Goal: Transaction & Acquisition: Purchase product/service

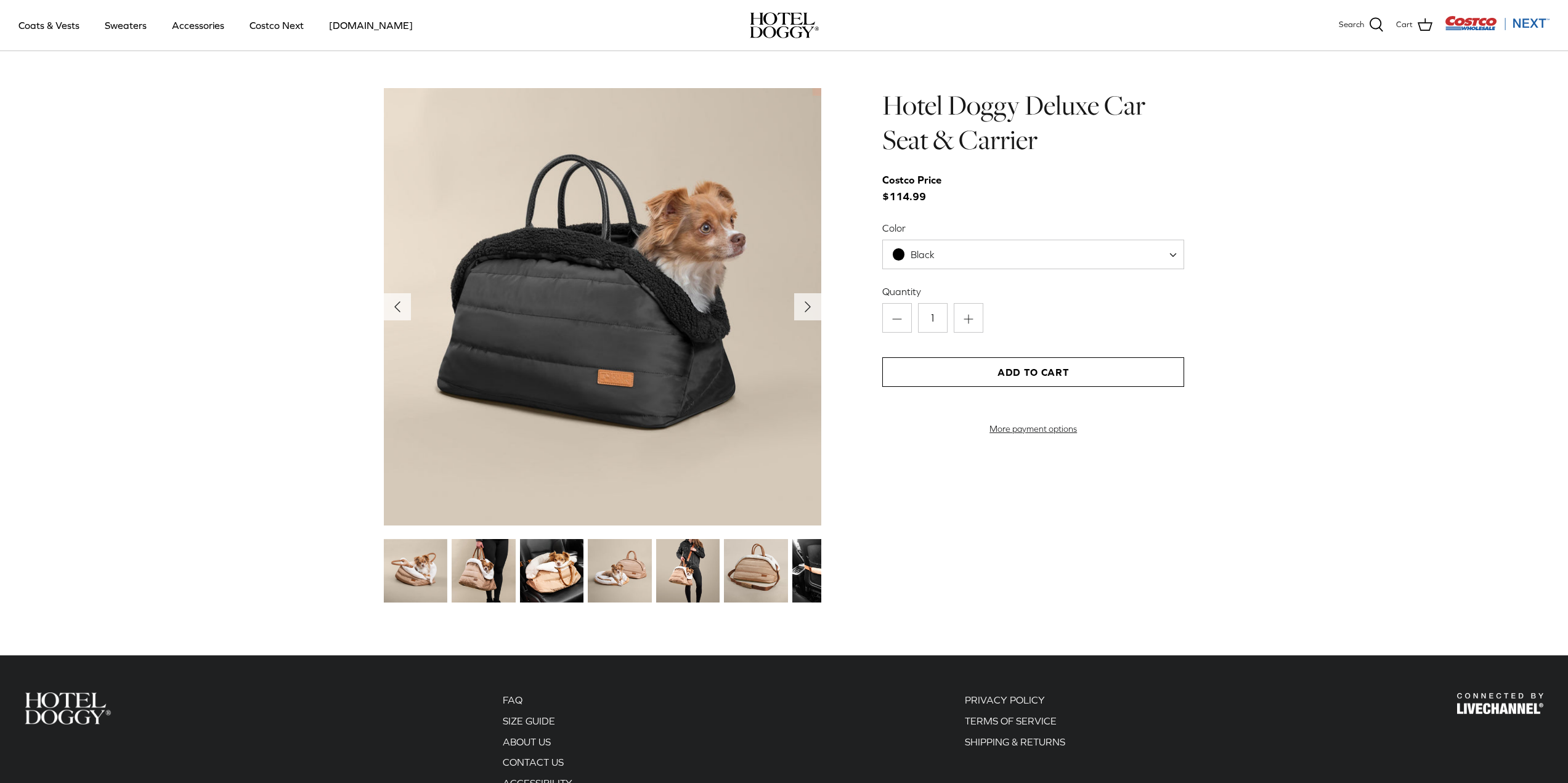
scroll to position [1396, 0]
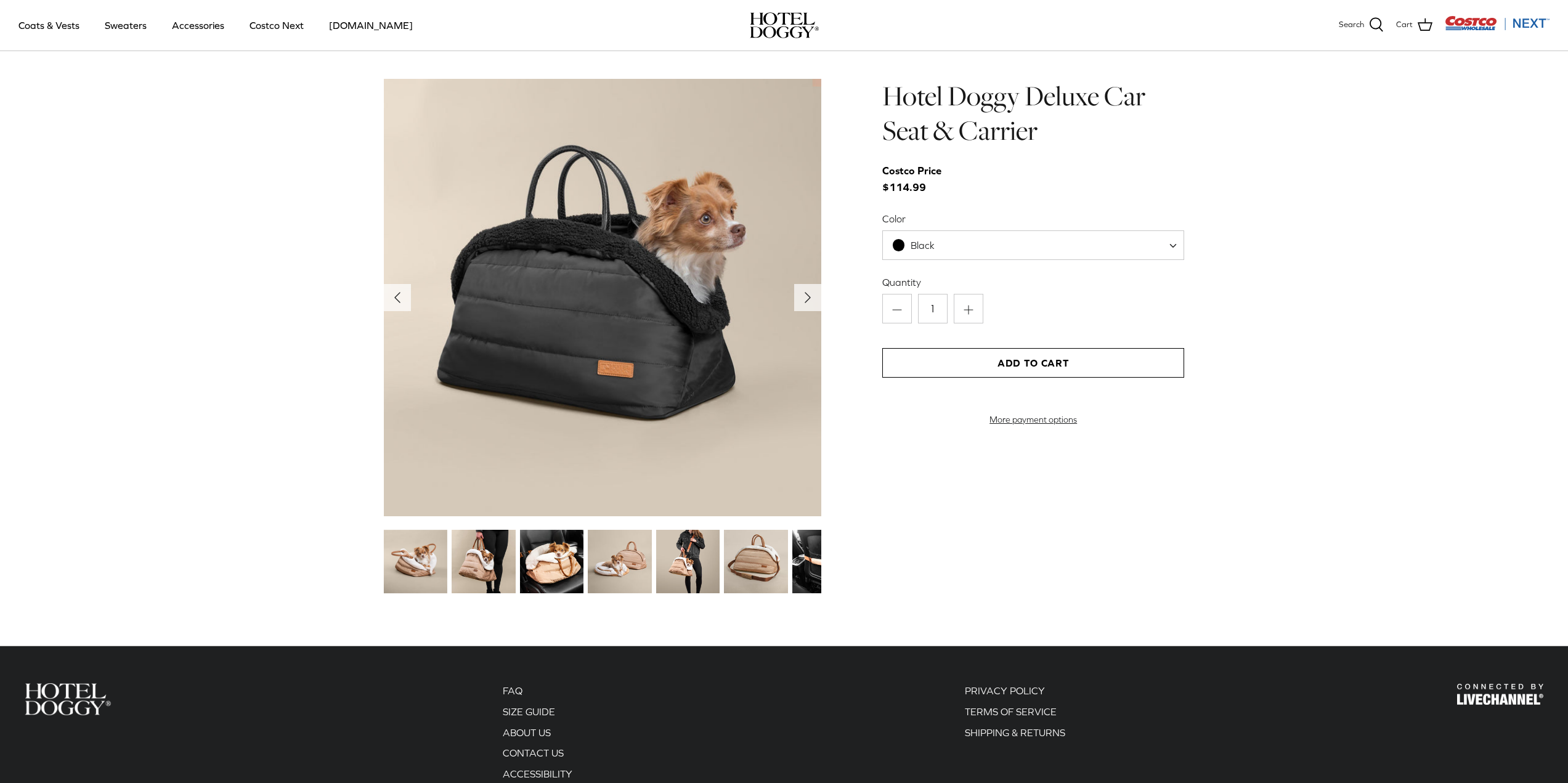
click at [1073, 251] on span "Black" at bounding box center [1033, 245] width 302 height 30
click at [743, 550] on img at bounding box center [755, 562] width 63 height 63
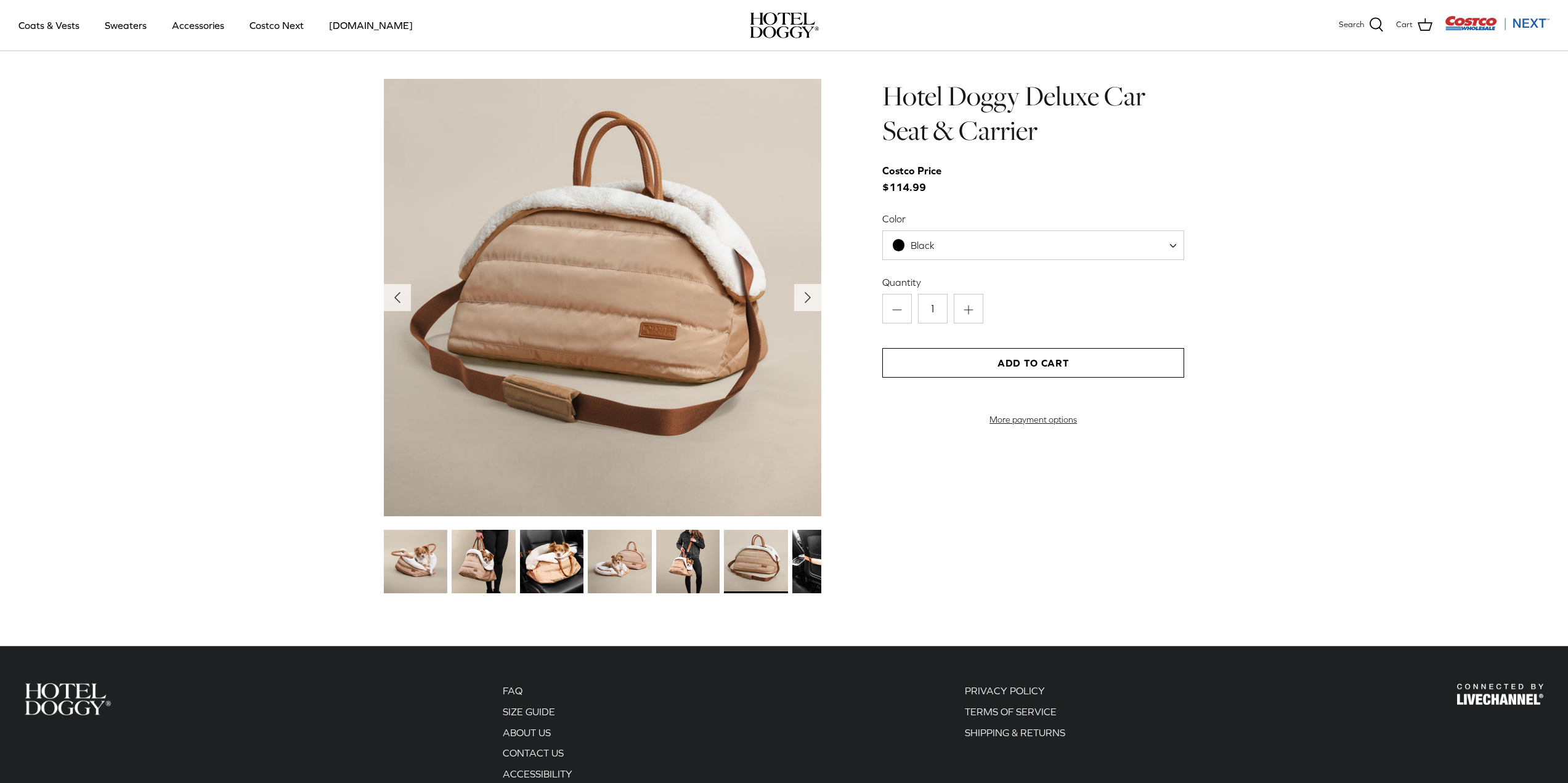
click at [488, 566] on img at bounding box center [483, 562] width 63 height 63
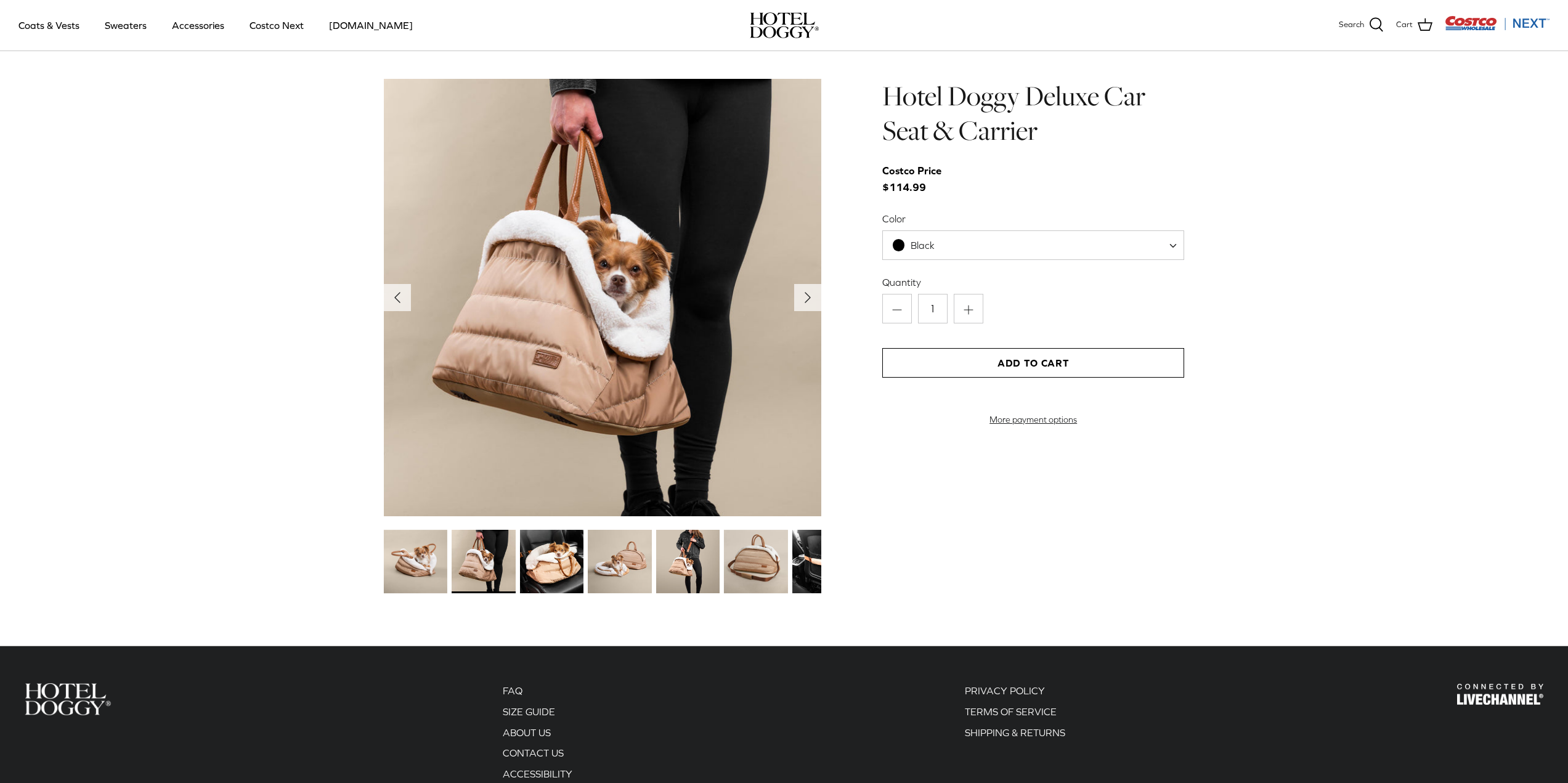
click at [545, 563] on img at bounding box center [552, 562] width 63 height 63
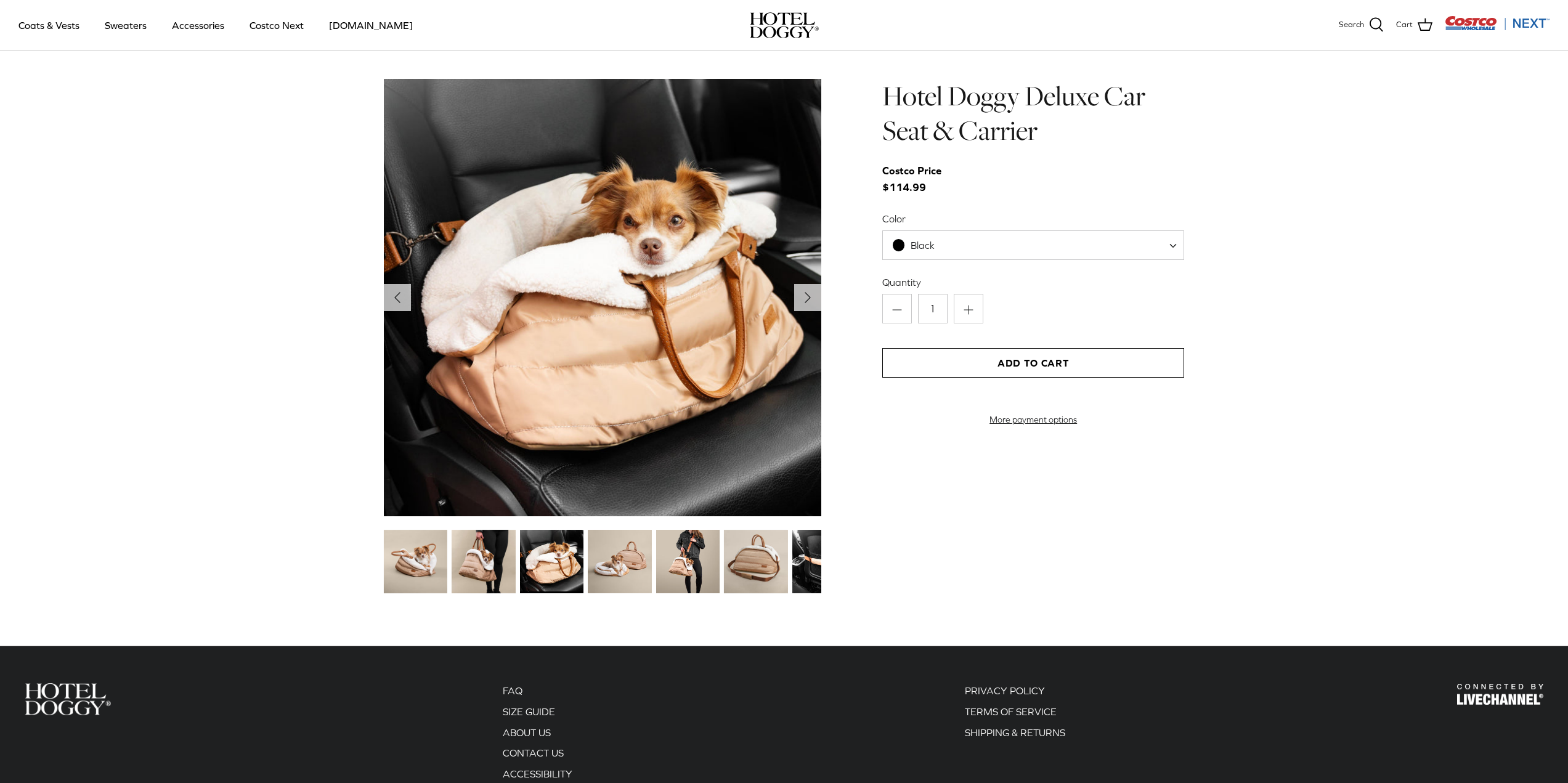
click at [421, 555] on img at bounding box center [416, 562] width 63 height 63
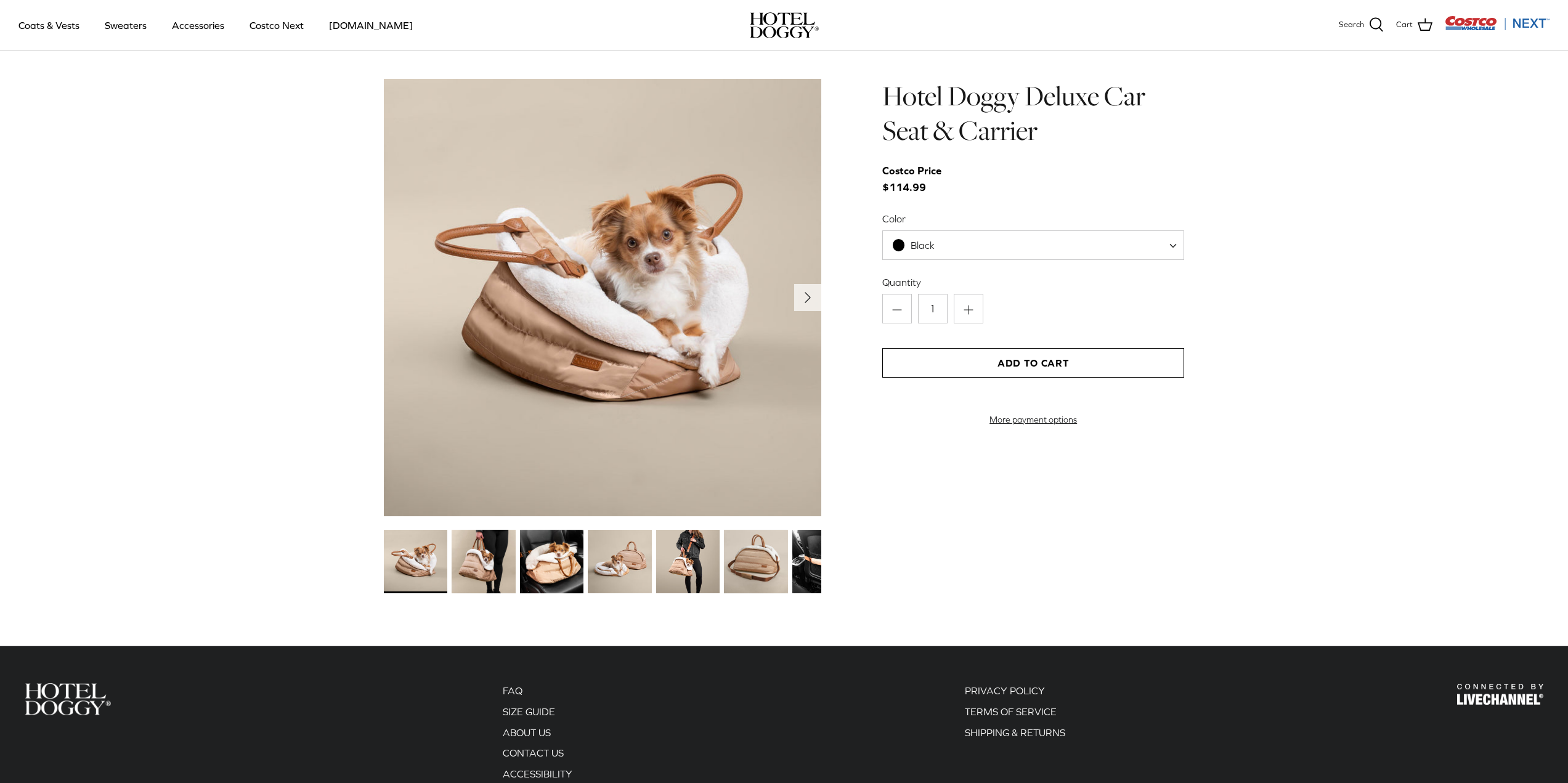
click at [639, 567] on img at bounding box center [620, 562] width 63 height 63
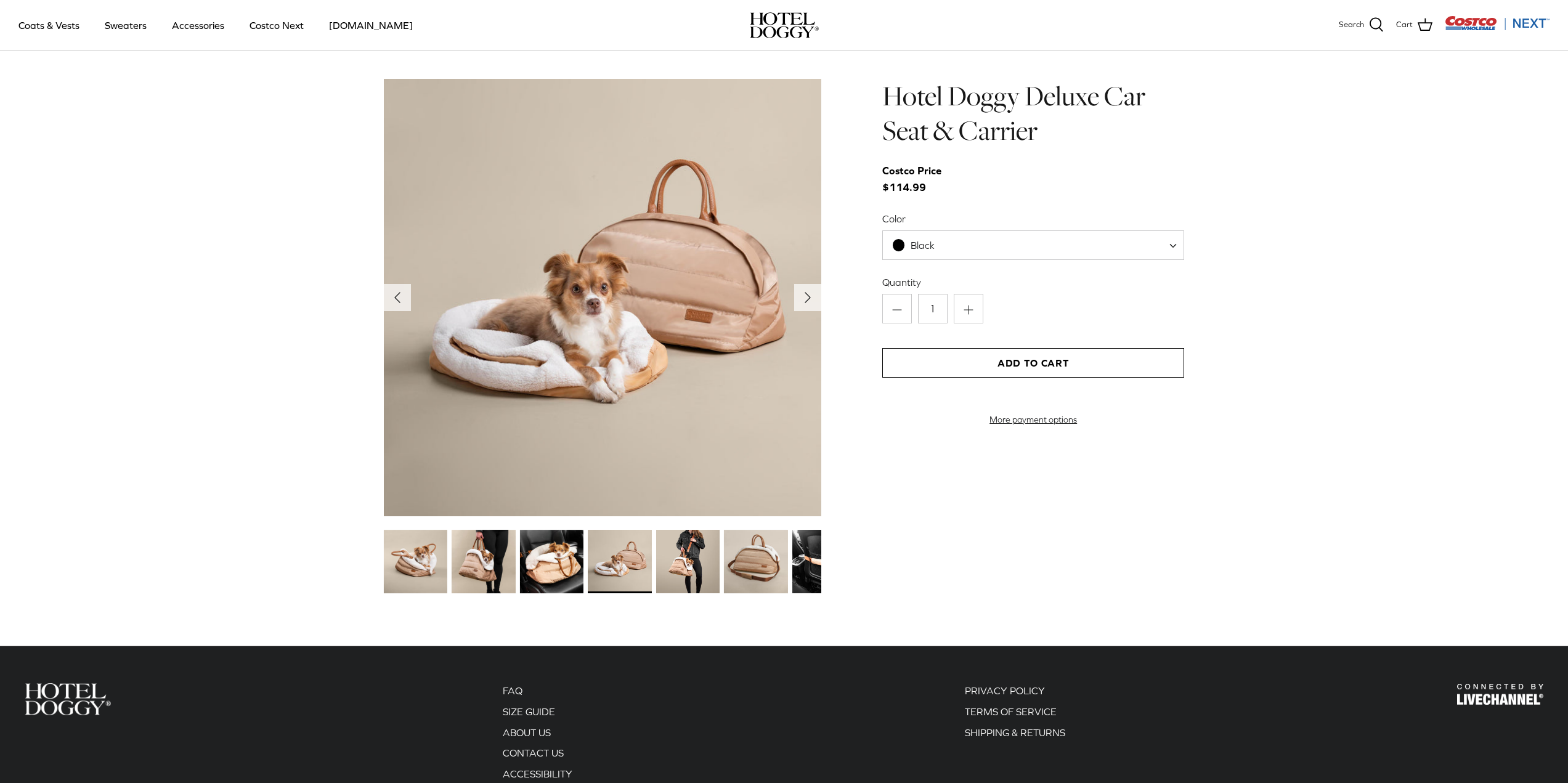
click at [693, 563] on img at bounding box center [688, 562] width 63 height 63
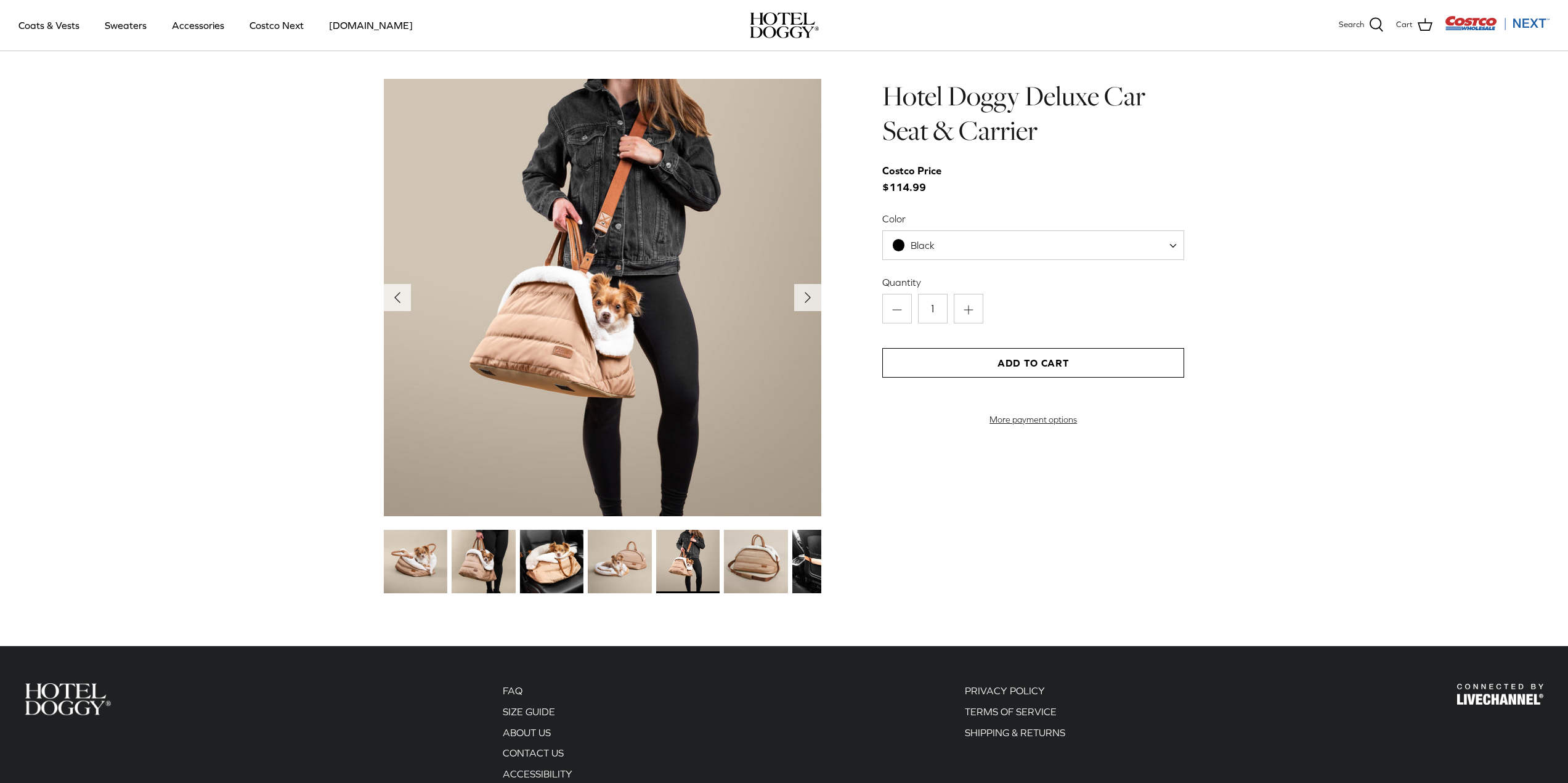
click at [747, 565] on img at bounding box center [755, 562] width 63 height 63
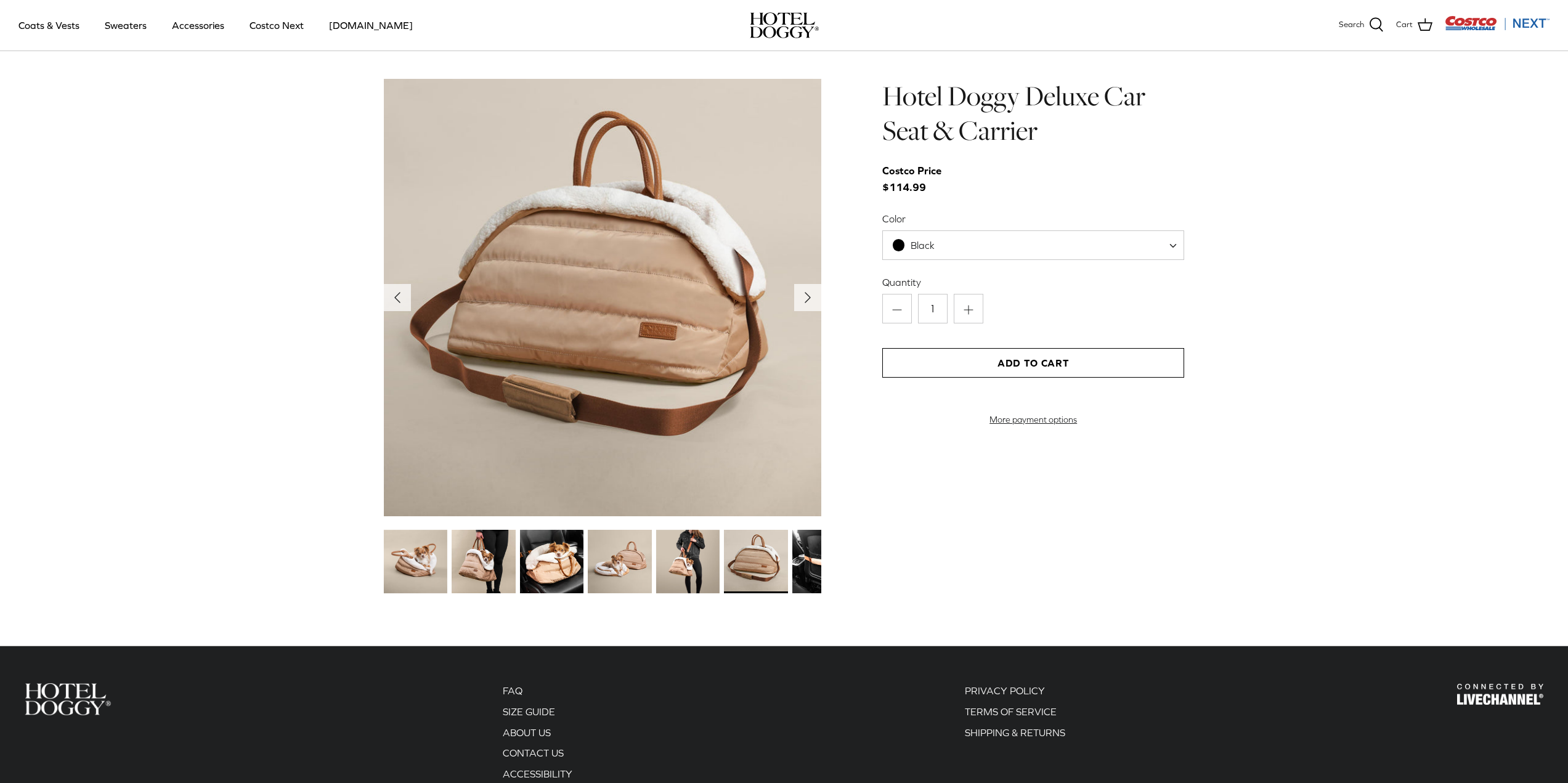
click at [952, 255] on span "Black" at bounding box center [1033, 245] width 302 height 30
click at [976, 248] on span "Black" at bounding box center [1033, 245] width 302 height 30
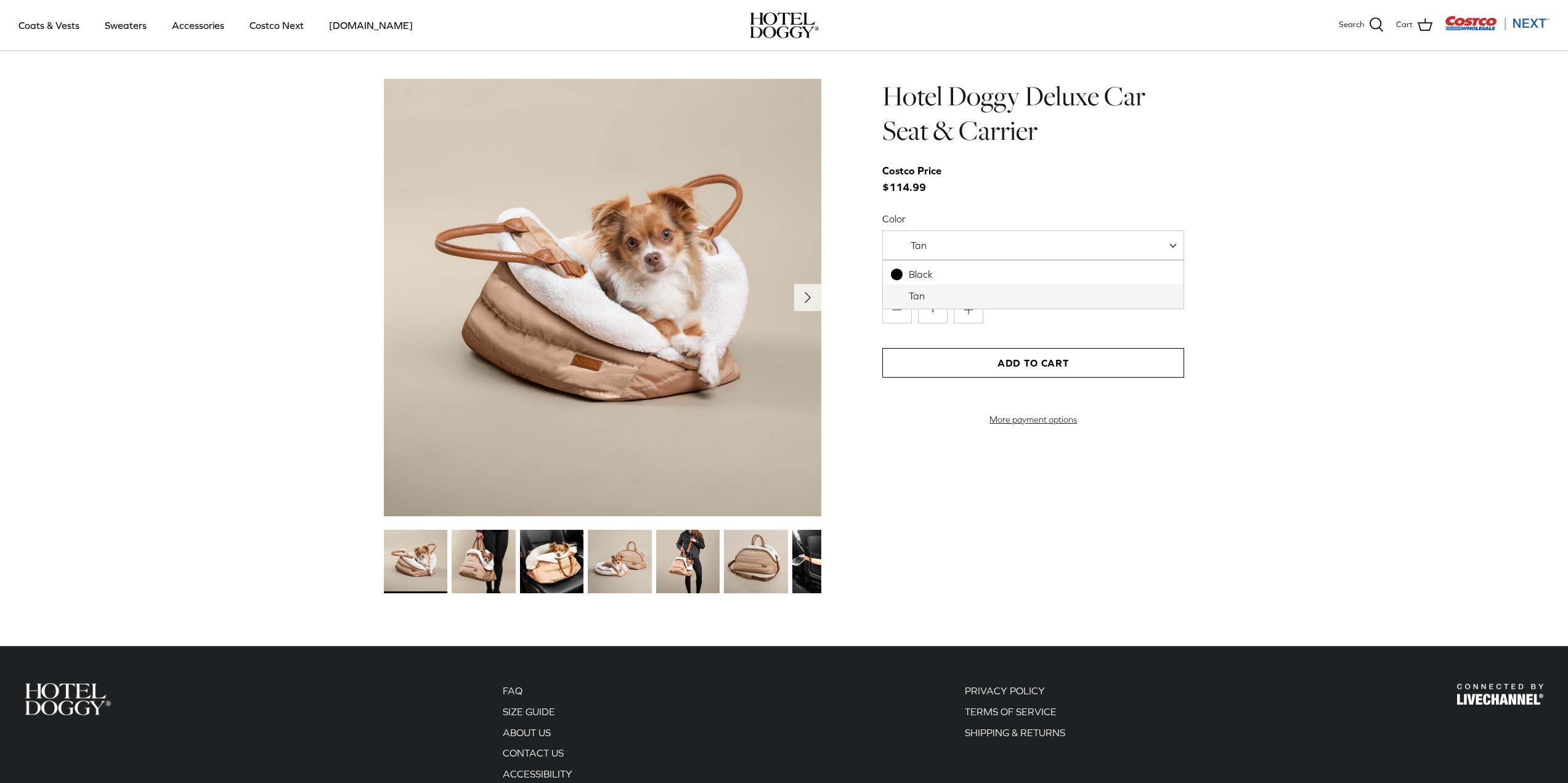
click at [971, 258] on span "Tan" at bounding box center [1033, 245] width 302 height 30
select select "Black"
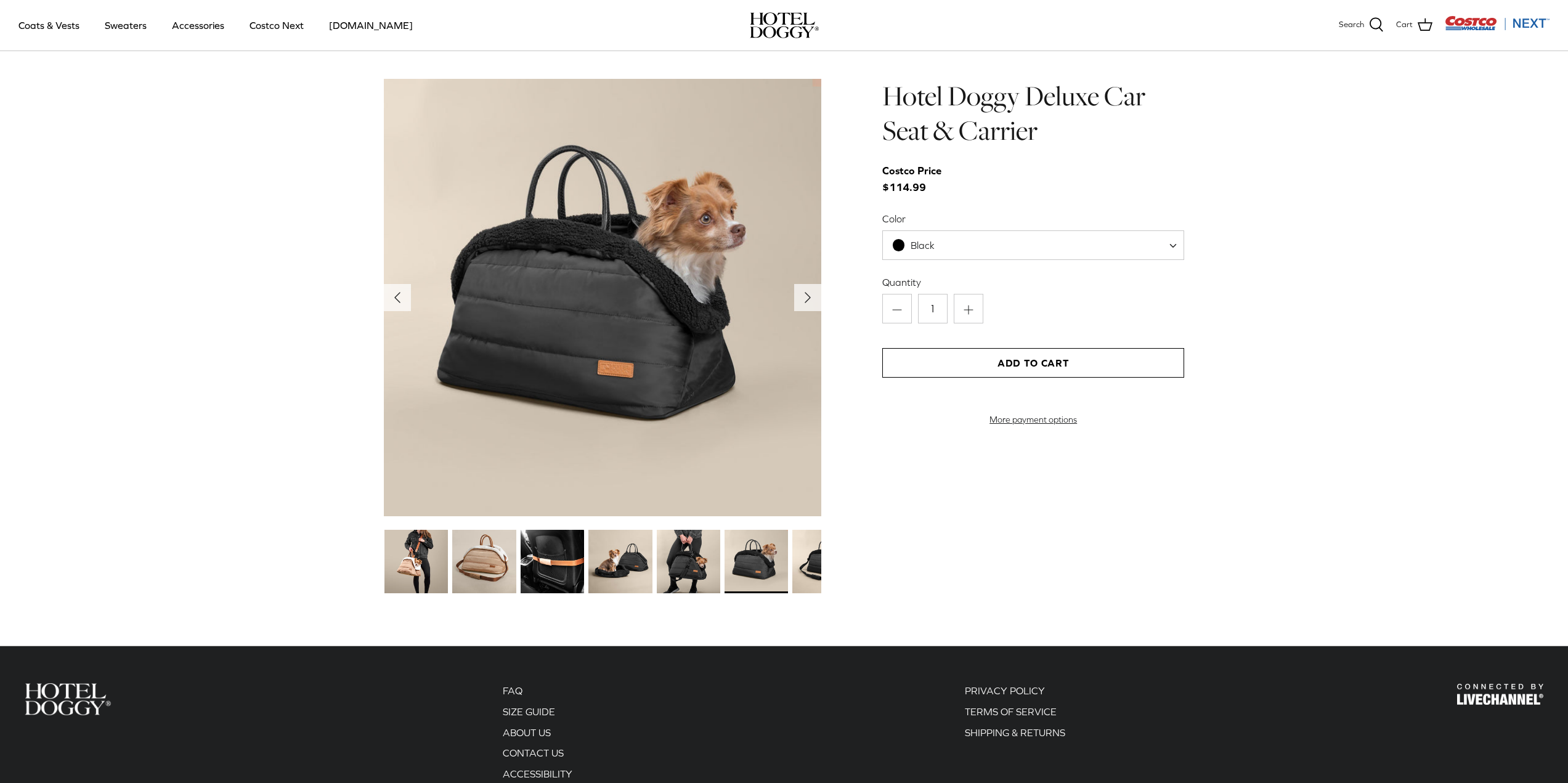
click at [757, 565] on img at bounding box center [756, 562] width 63 height 63
click at [692, 570] on img at bounding box center [689, 562] width 63 height 63
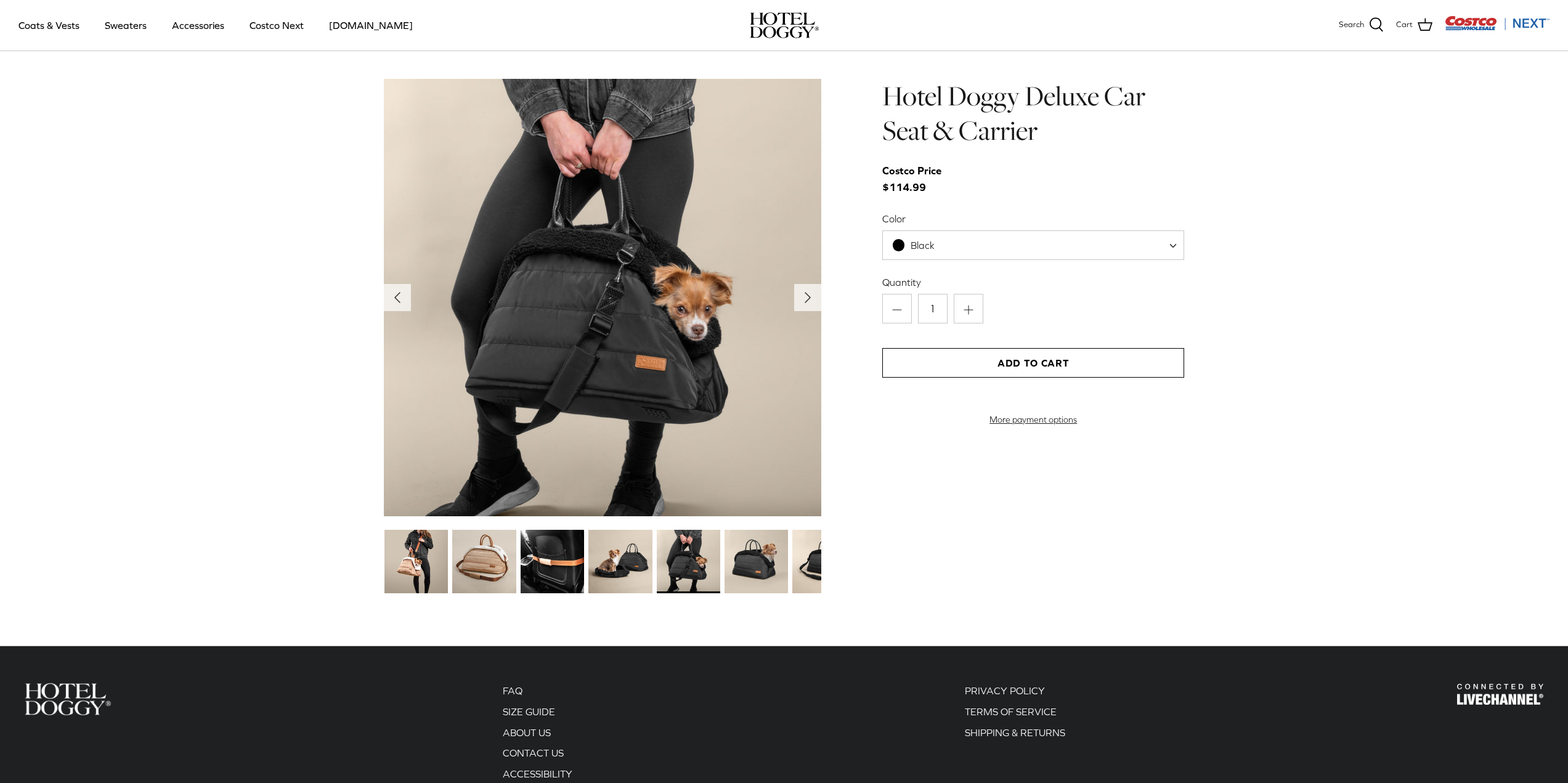
click at [559, 555] on img at bounding box center [552, 562] width 63 height 63
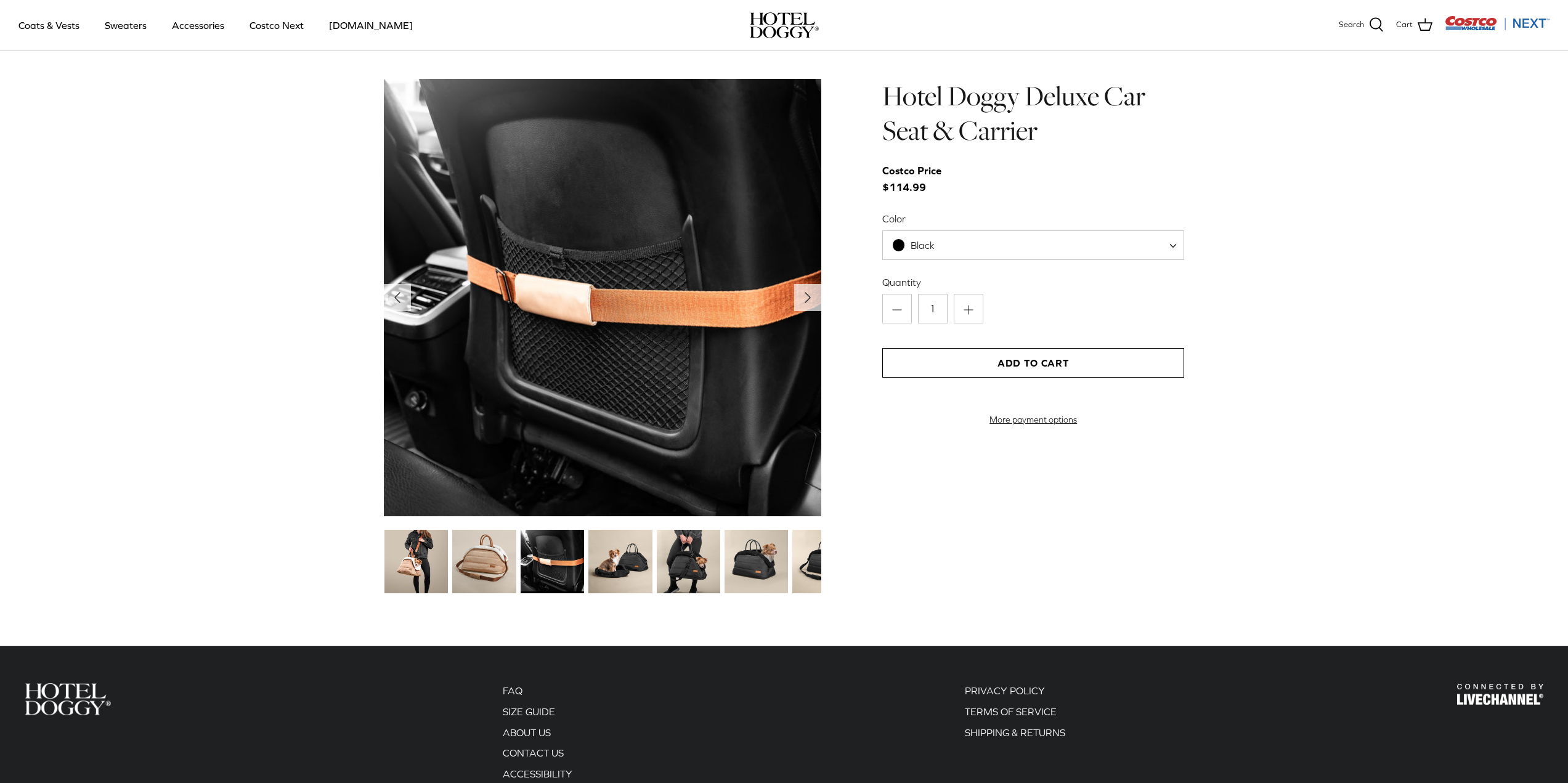
click at [492, 566] on img at bounding box center [484, 562] width 63 height 63
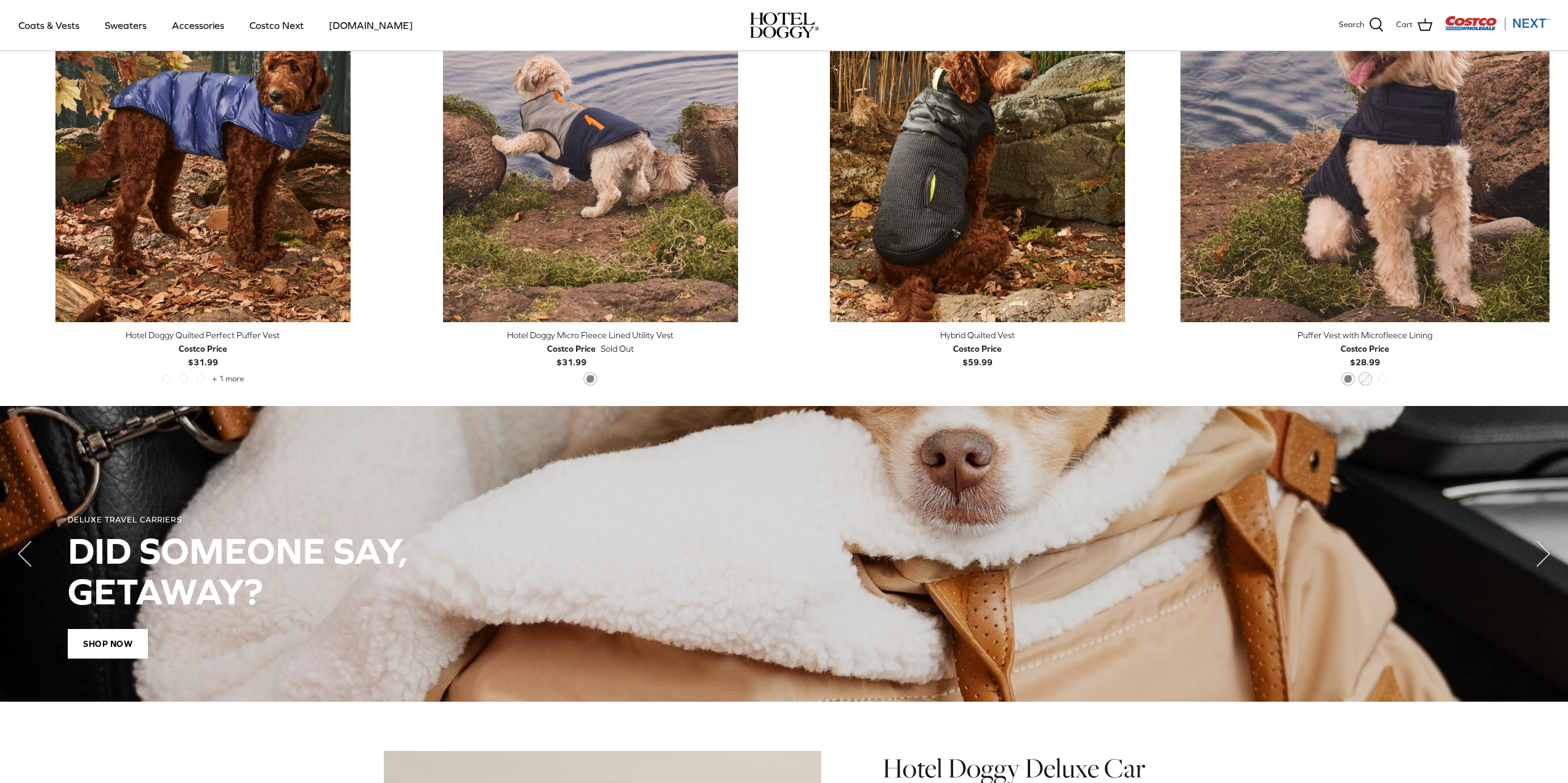
scroll to position [655, 0]
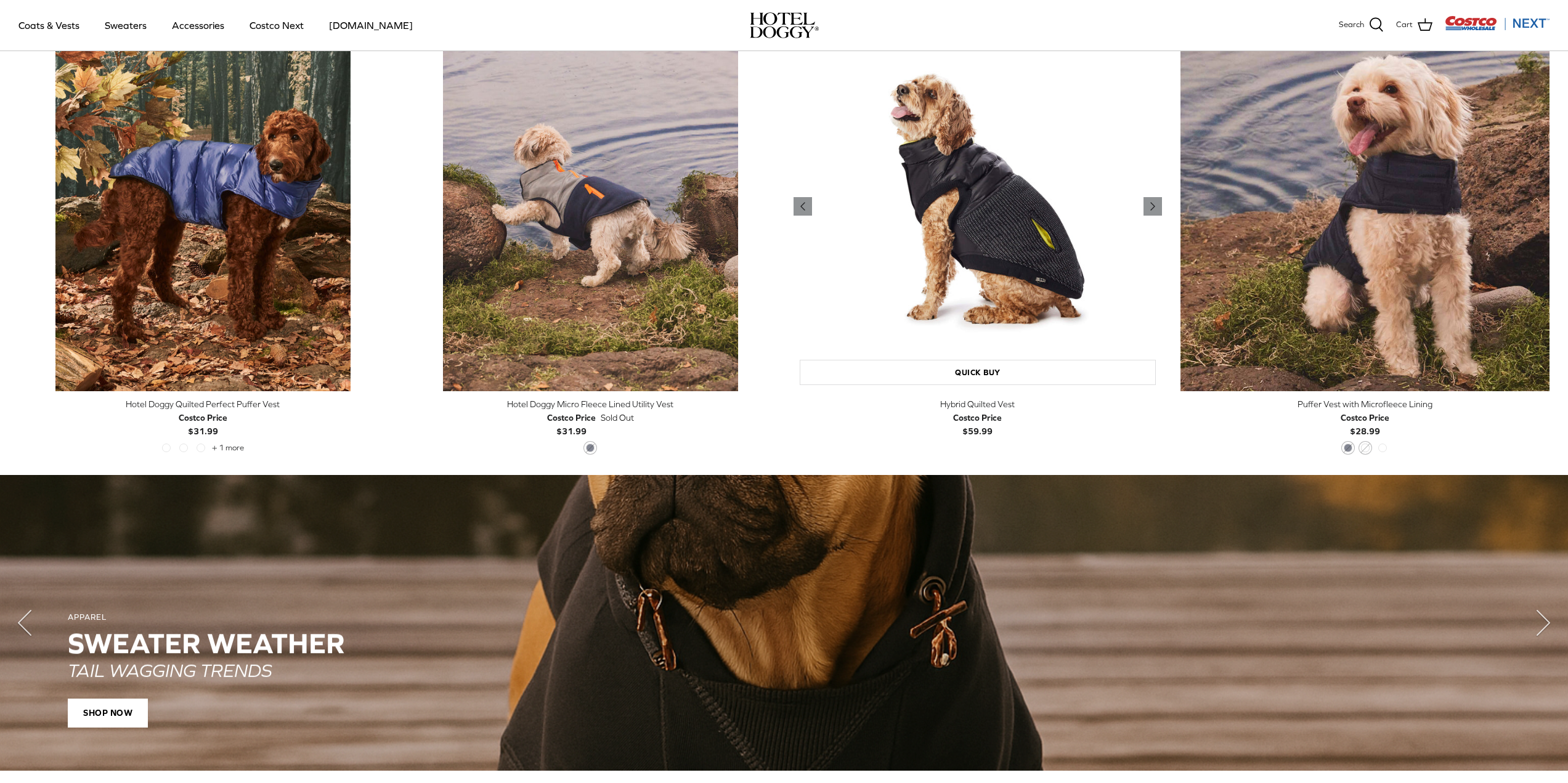
click at [1041, 253] on img "Hybrid Quilted Vest" at bounding box center [978, 206] width 369 height 369
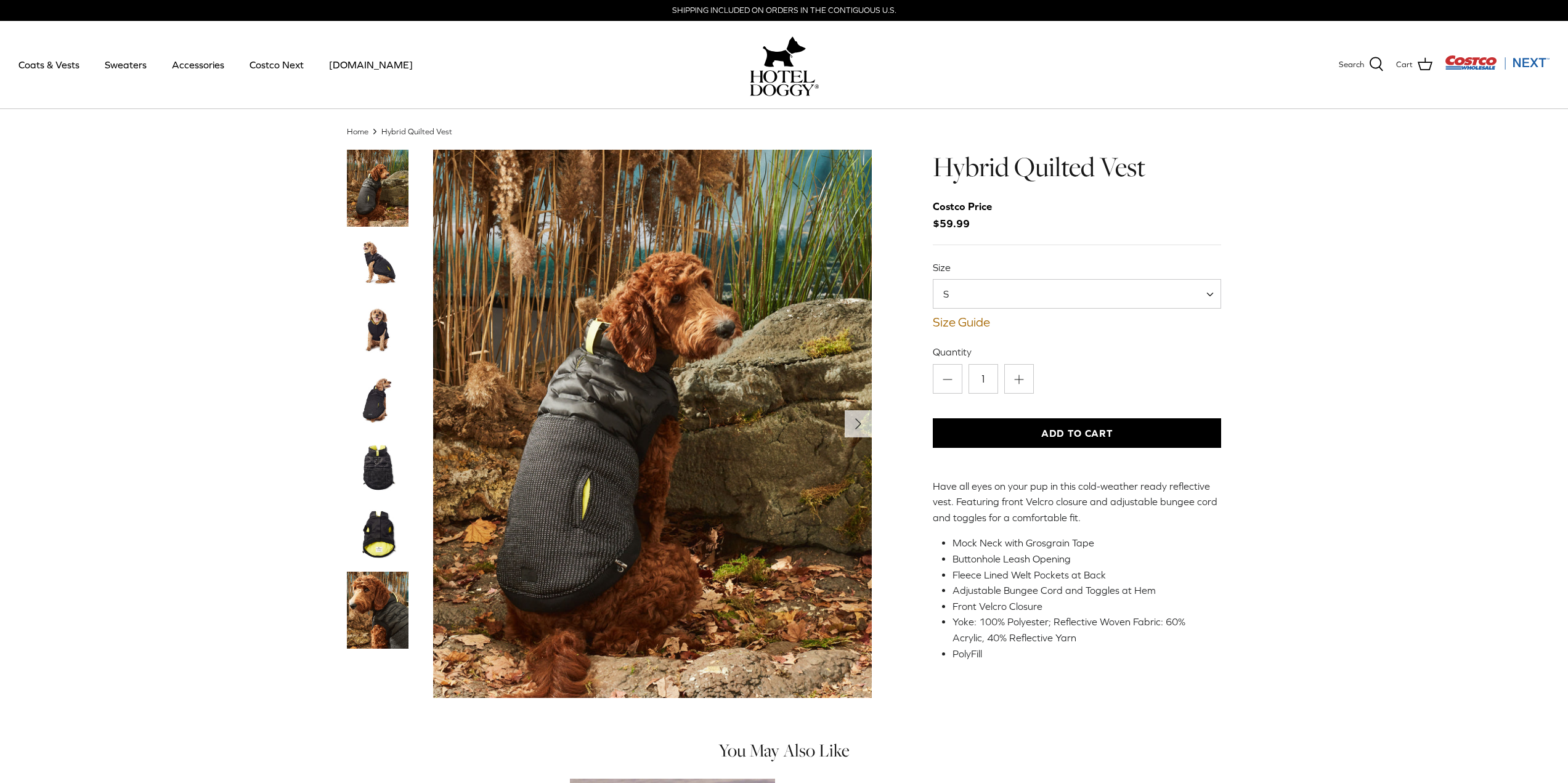
click at [387, 268] on img "Thumbnail Link" at bounding box center [377, 263] width 62 height 62
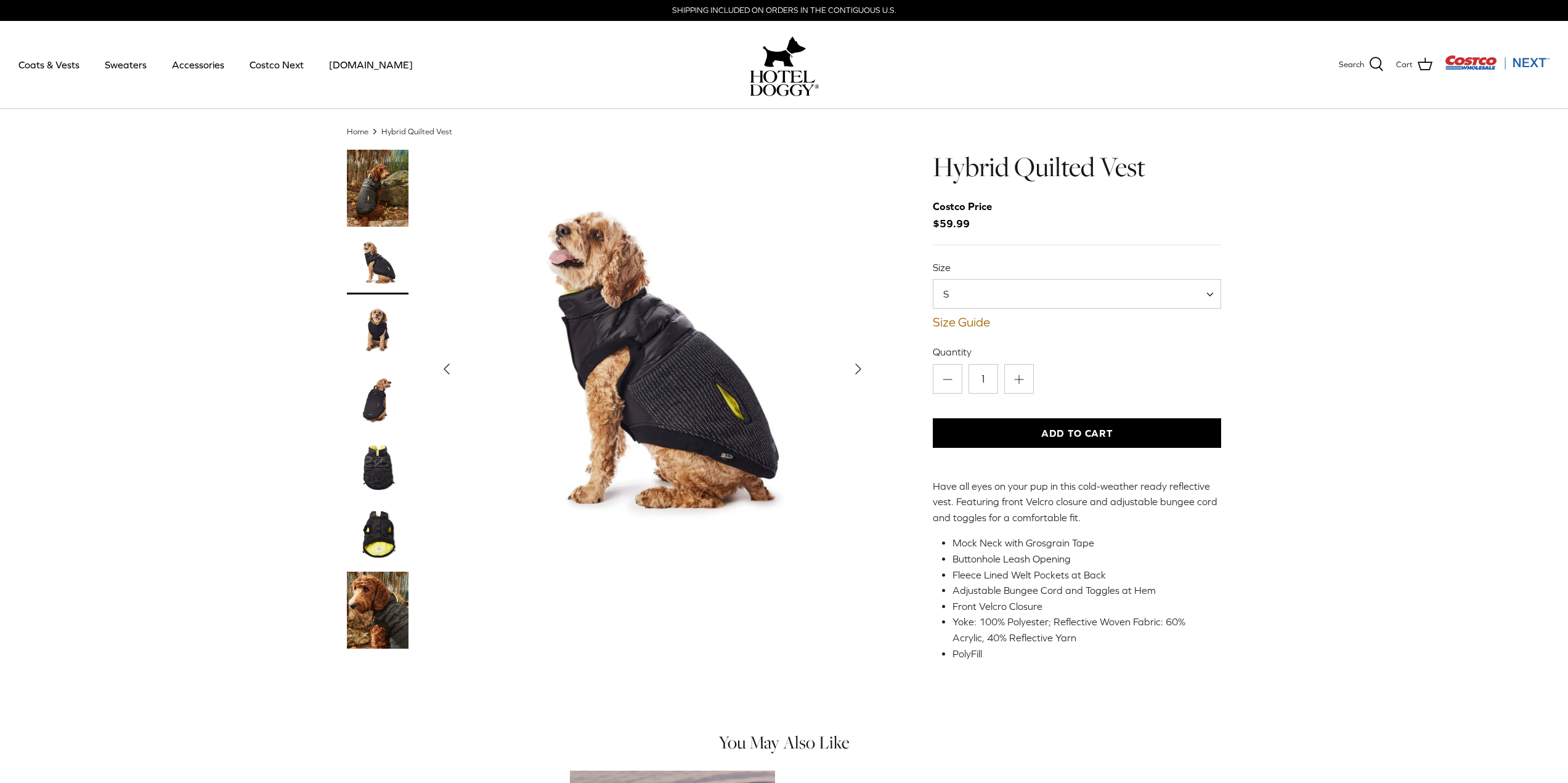
click at [383, 339] on img "Thumbnail Link" at bounding box center [377, 331] width 62 height 62
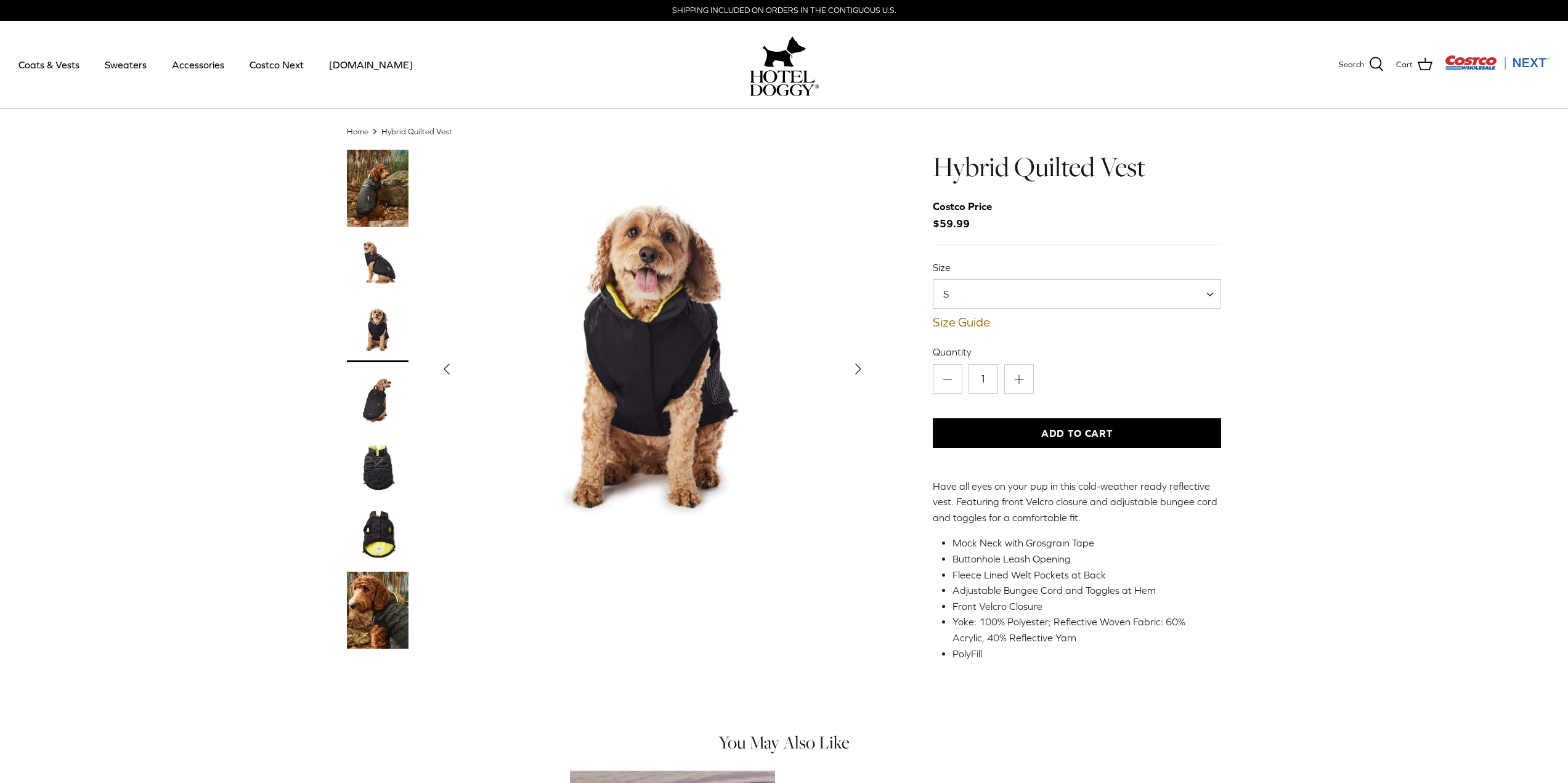
click at [374, 411] on img "Thumbnail Link" at bounding box center [377, 398] width 62 height 62
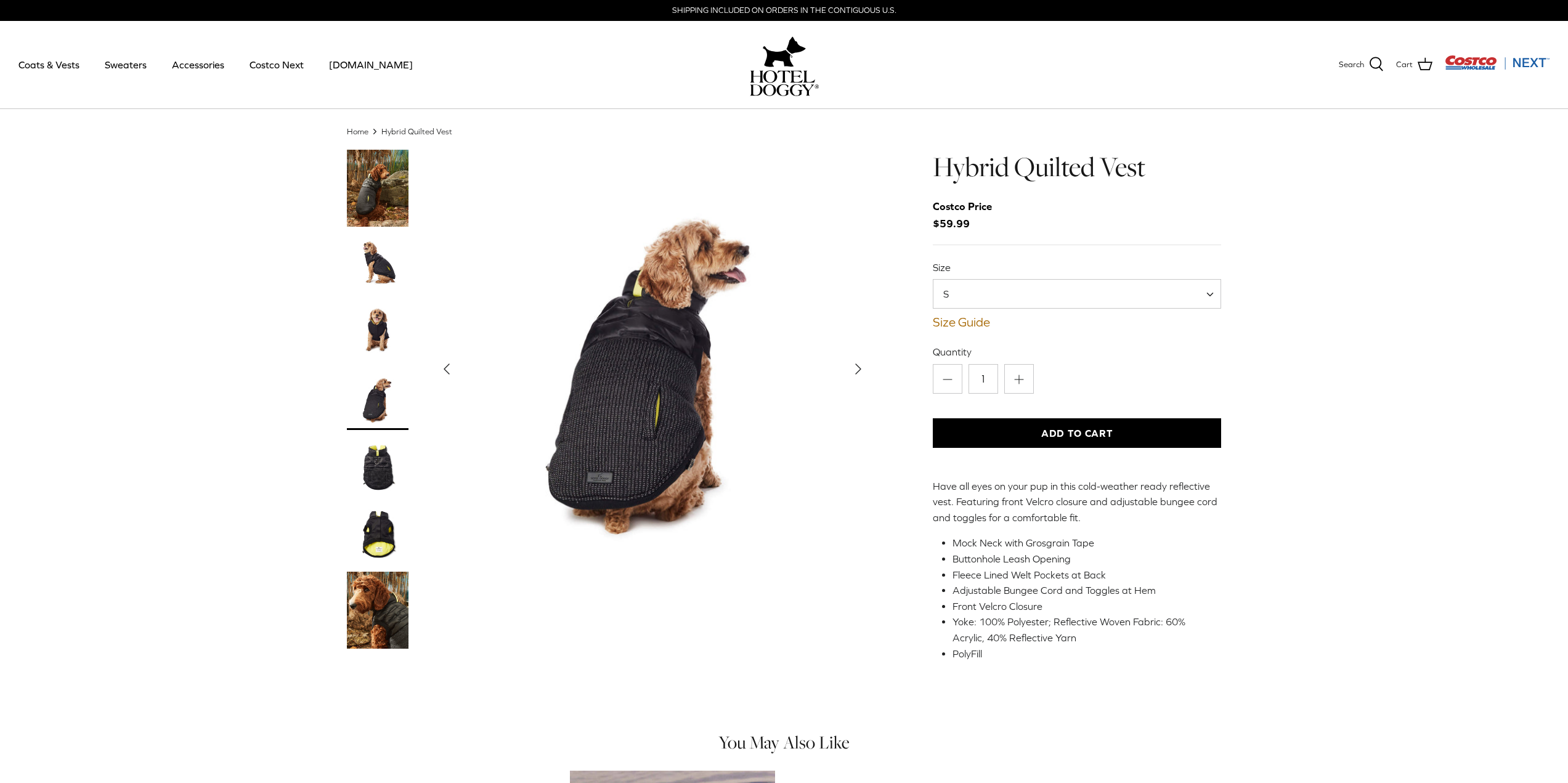
click at [374, 477] on img "Thumbnail Link" at bounding box center [377, 466] width 62 height 62
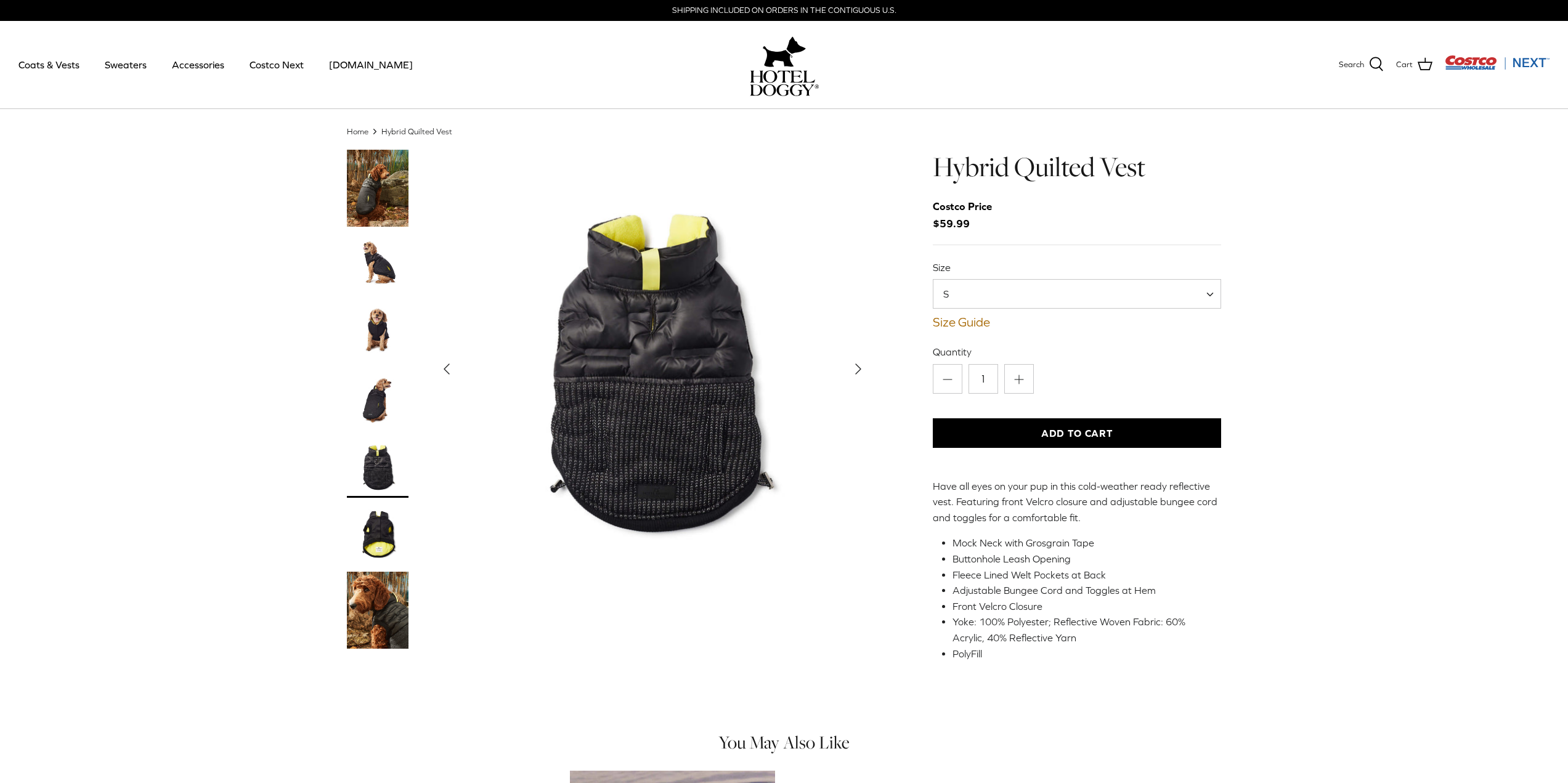
click at [401, 555] on img "Thumbnail Link" at bounding box center [377, 534] width 62 height 62
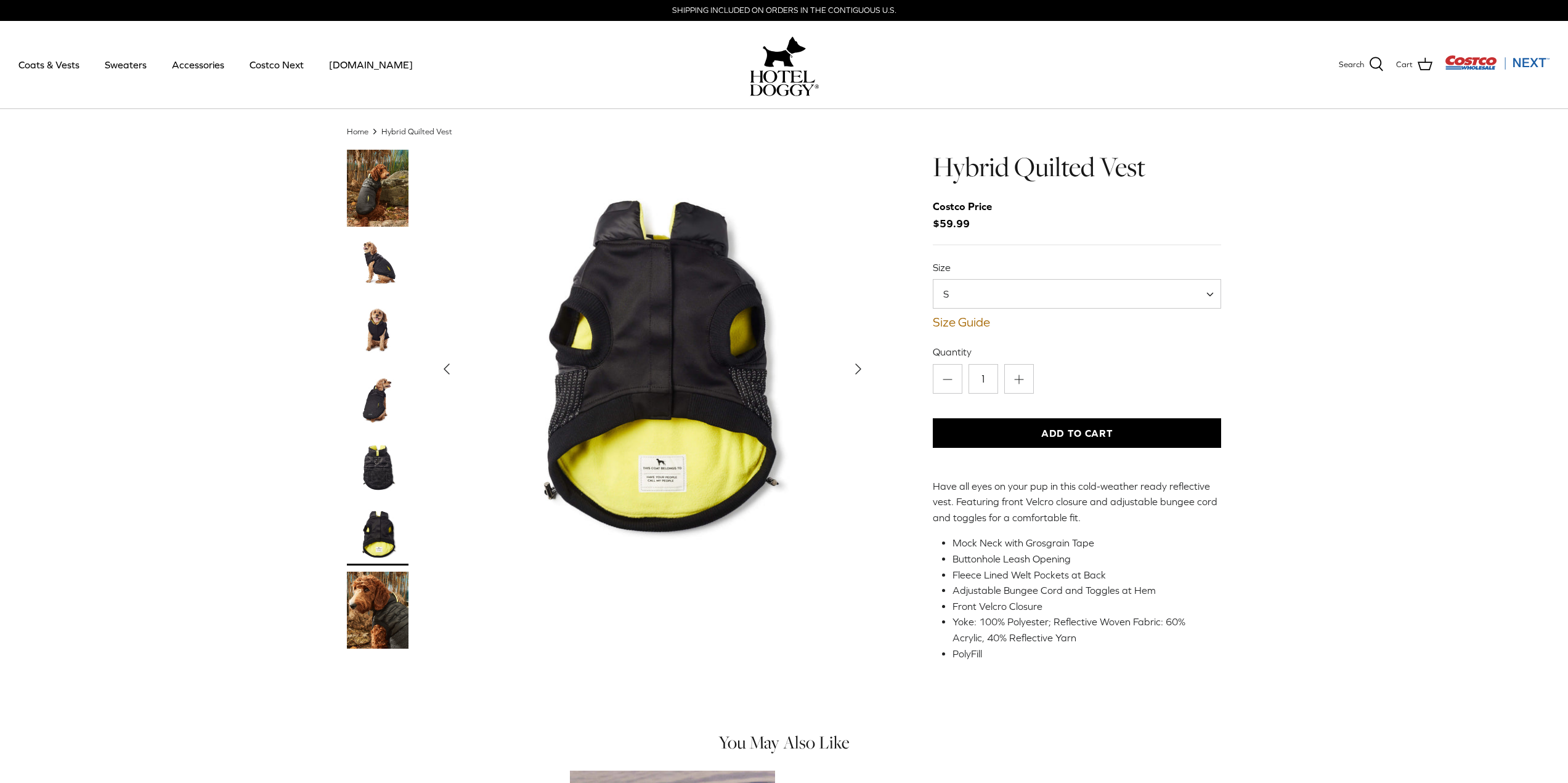
click at [385, 609] on img "Thumbnail Link" at bounding box center [377, 610] width 62 height 77
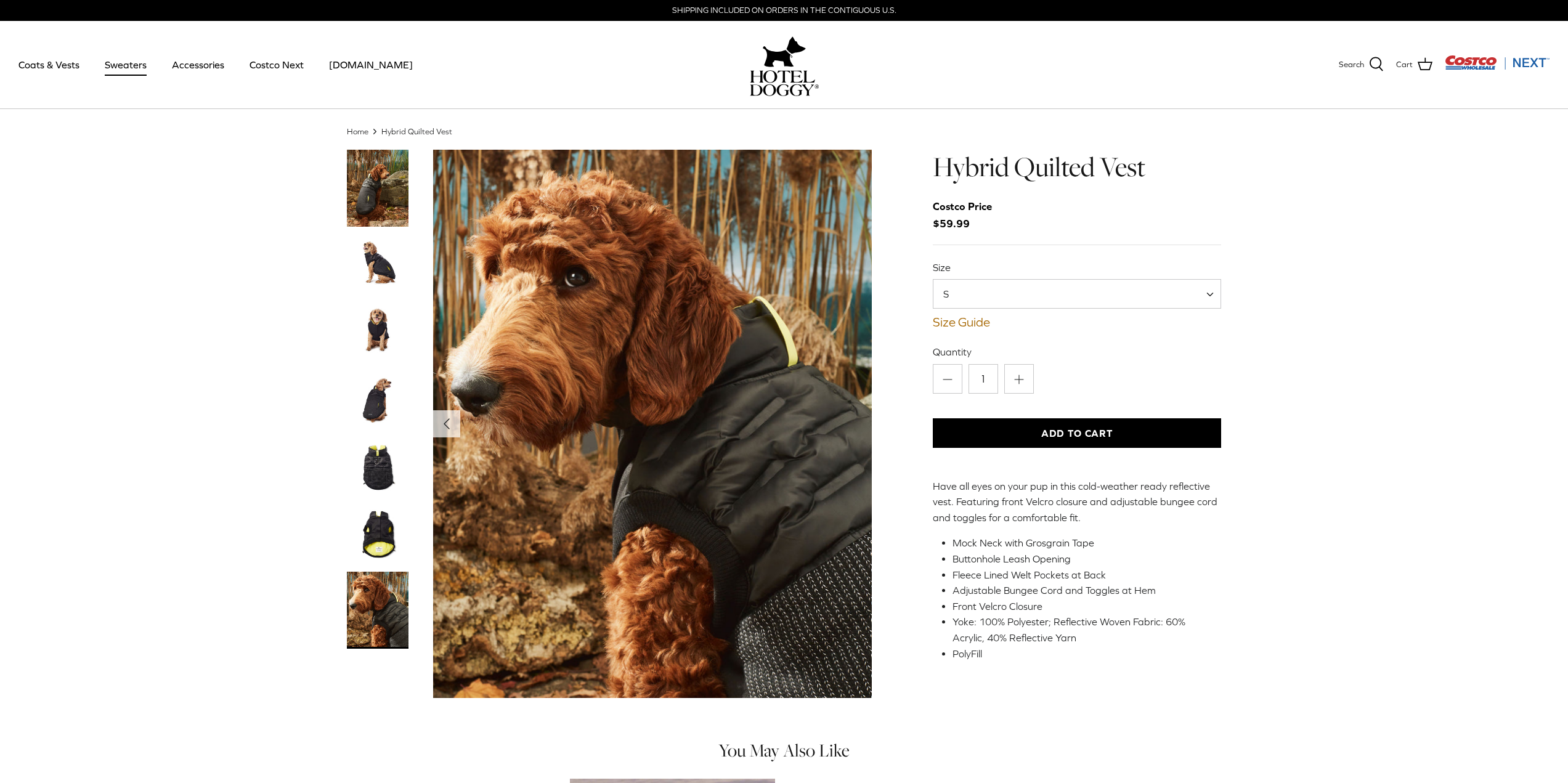
click at [121, 72] on link "Sweaters" at bounding box center [126, 65] width 64 height 42
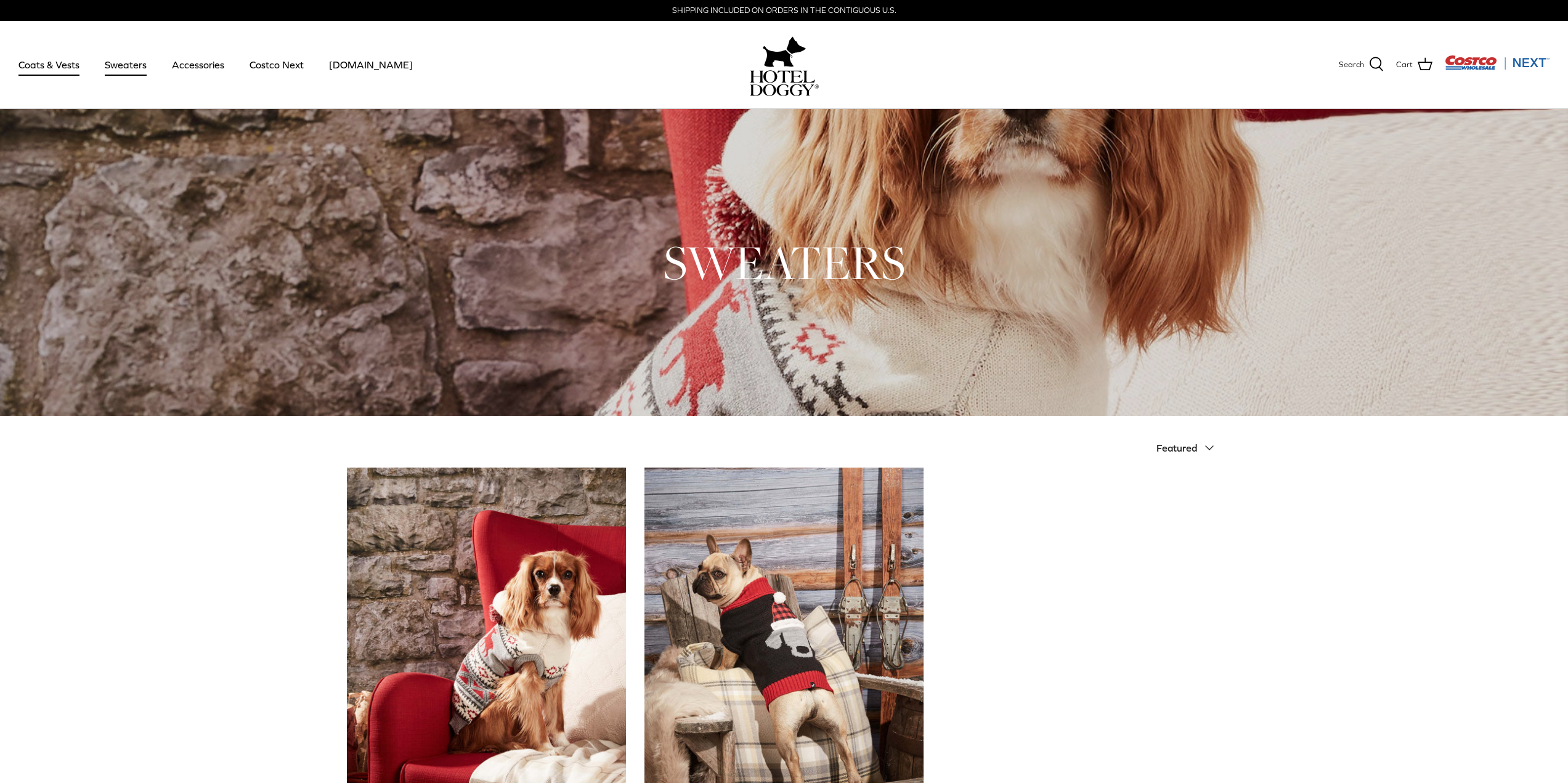
click at [52, 67] on link "Coats & Vests" at bounding box center [49, 65] width 83 height 42
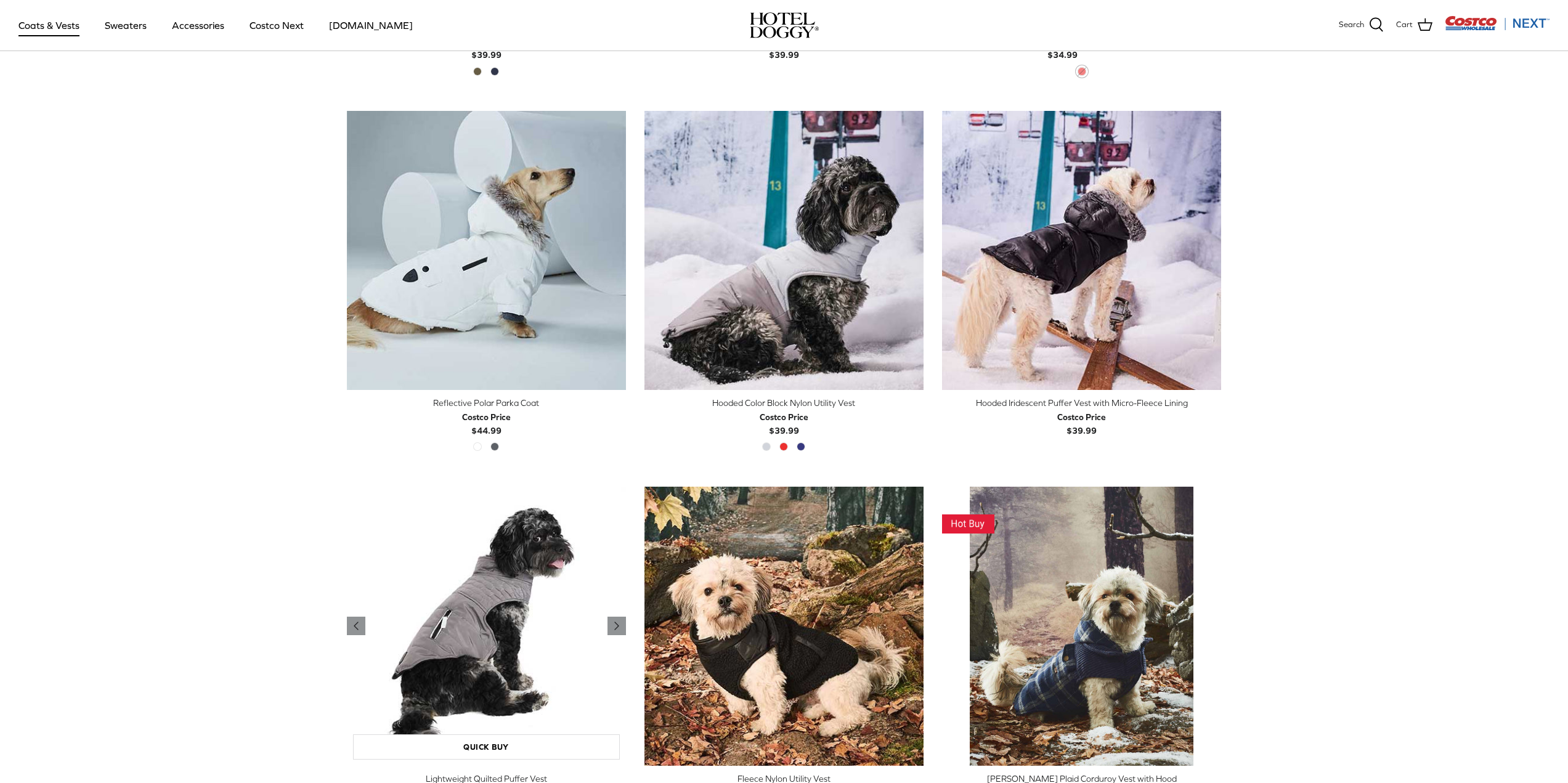
scroll to position [1011, 0]
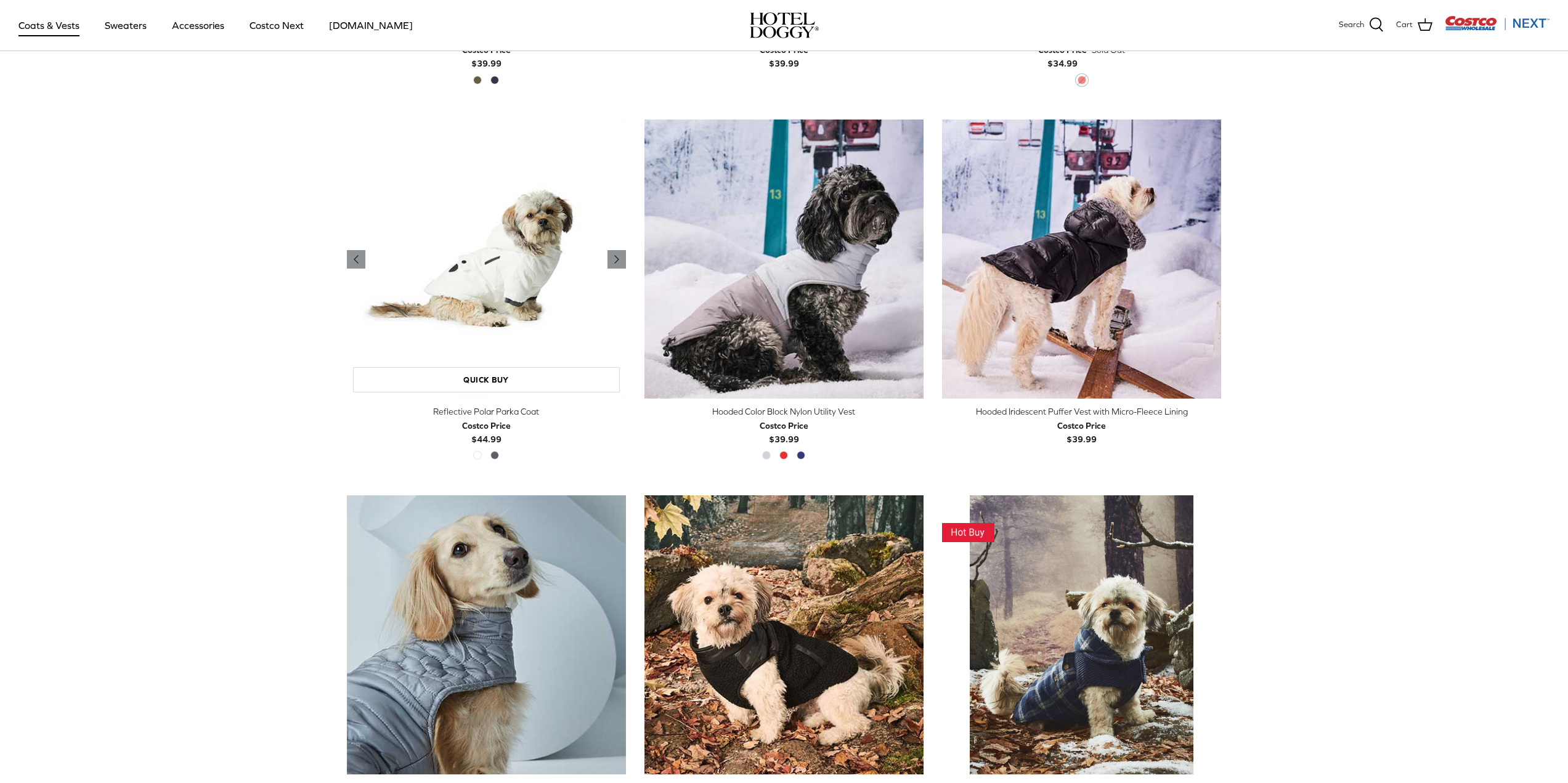
click at [482, 278] on img "Reflective Polar Parka Coat" at bounding box center [486, 259] width 279 height 279
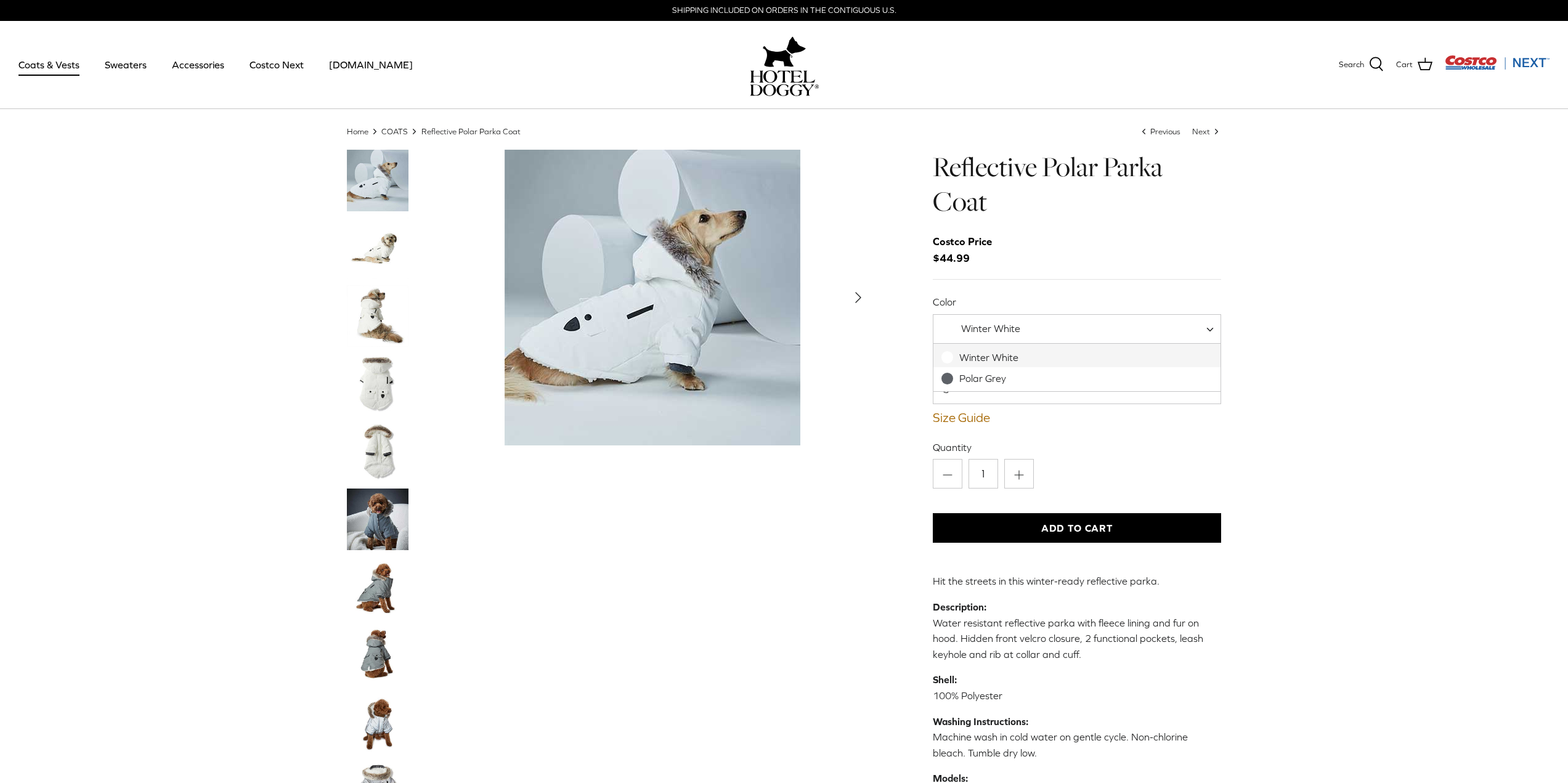
drag, startPoint x: 984, startPoint y: 329, endPoint x: 982, endPoint y: 339, distance: 10.2
click at [984, 329] on span "Winter White" at bounding box center [990, 328] width 59 height 11
select select "Polar Grey"
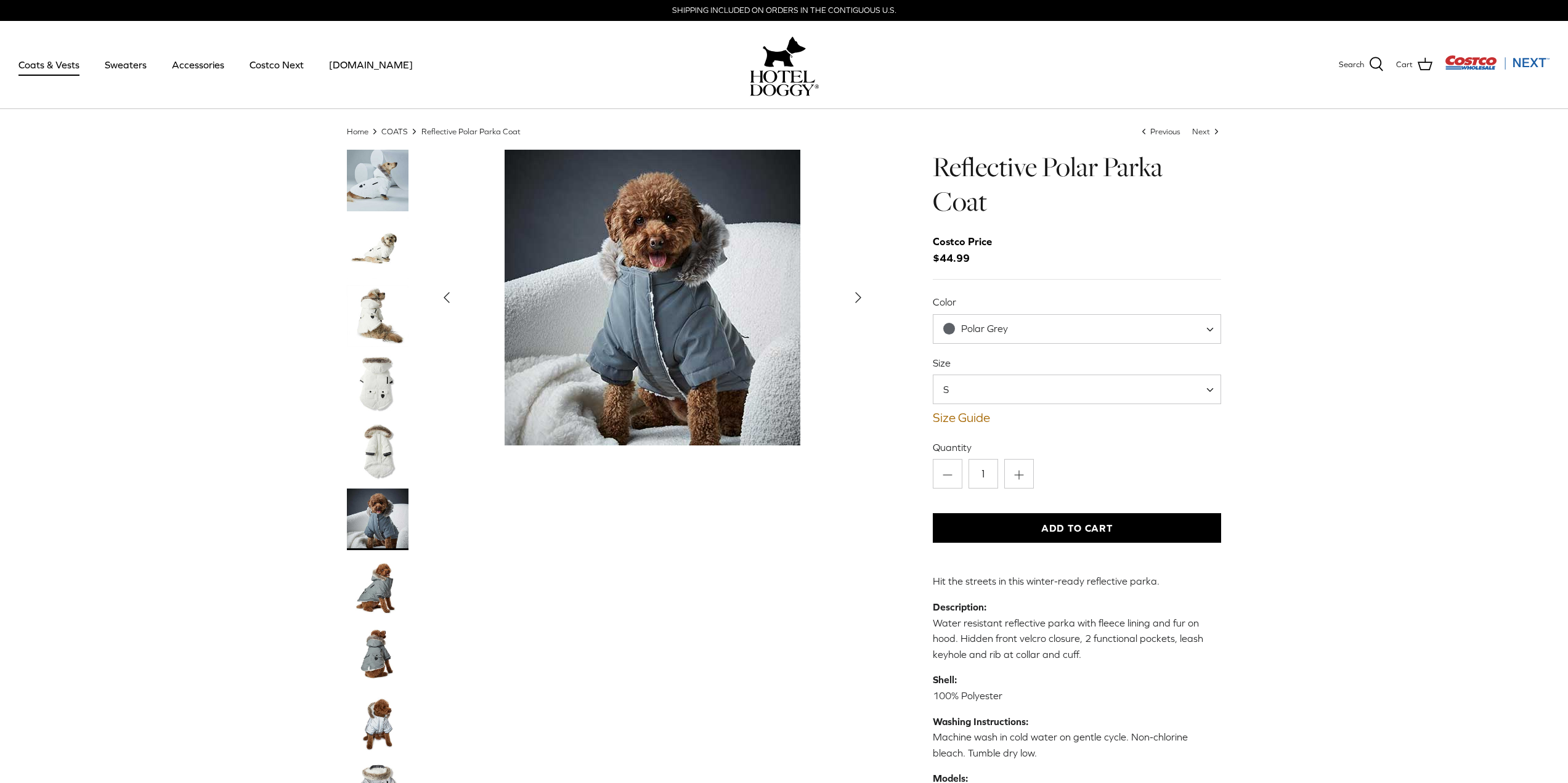
click at [380, 567] on img "Thumbnail Link" at bounding box center [377, 586] width 62 height 62
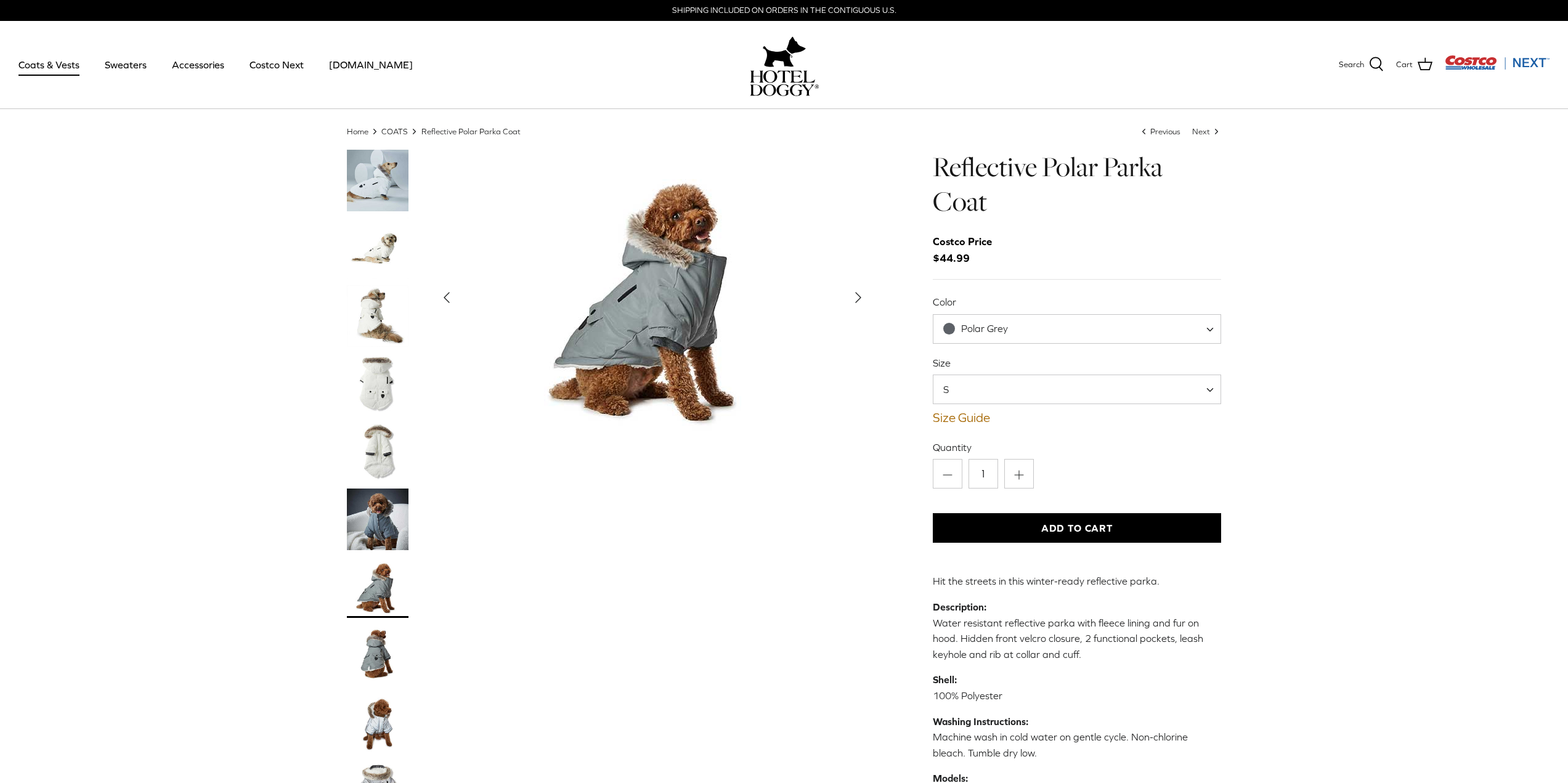
click at [382, 664] on img "Thumbnail Link" at bounding box center [377, 654] width 62 height 62
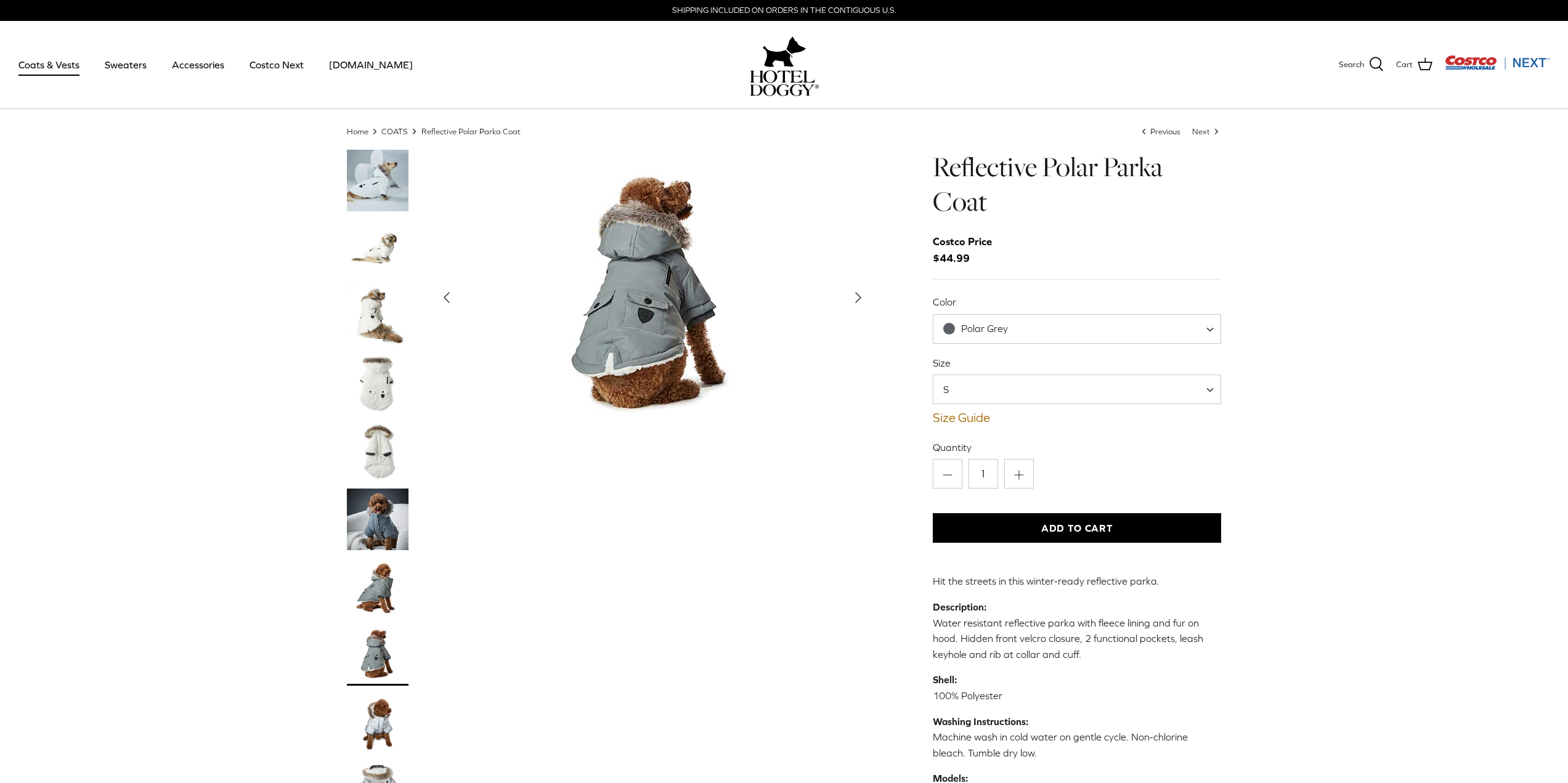
click at [367, 718] on img "Thumbnail Link" at bounding box center [377, 722] width 62 height 62
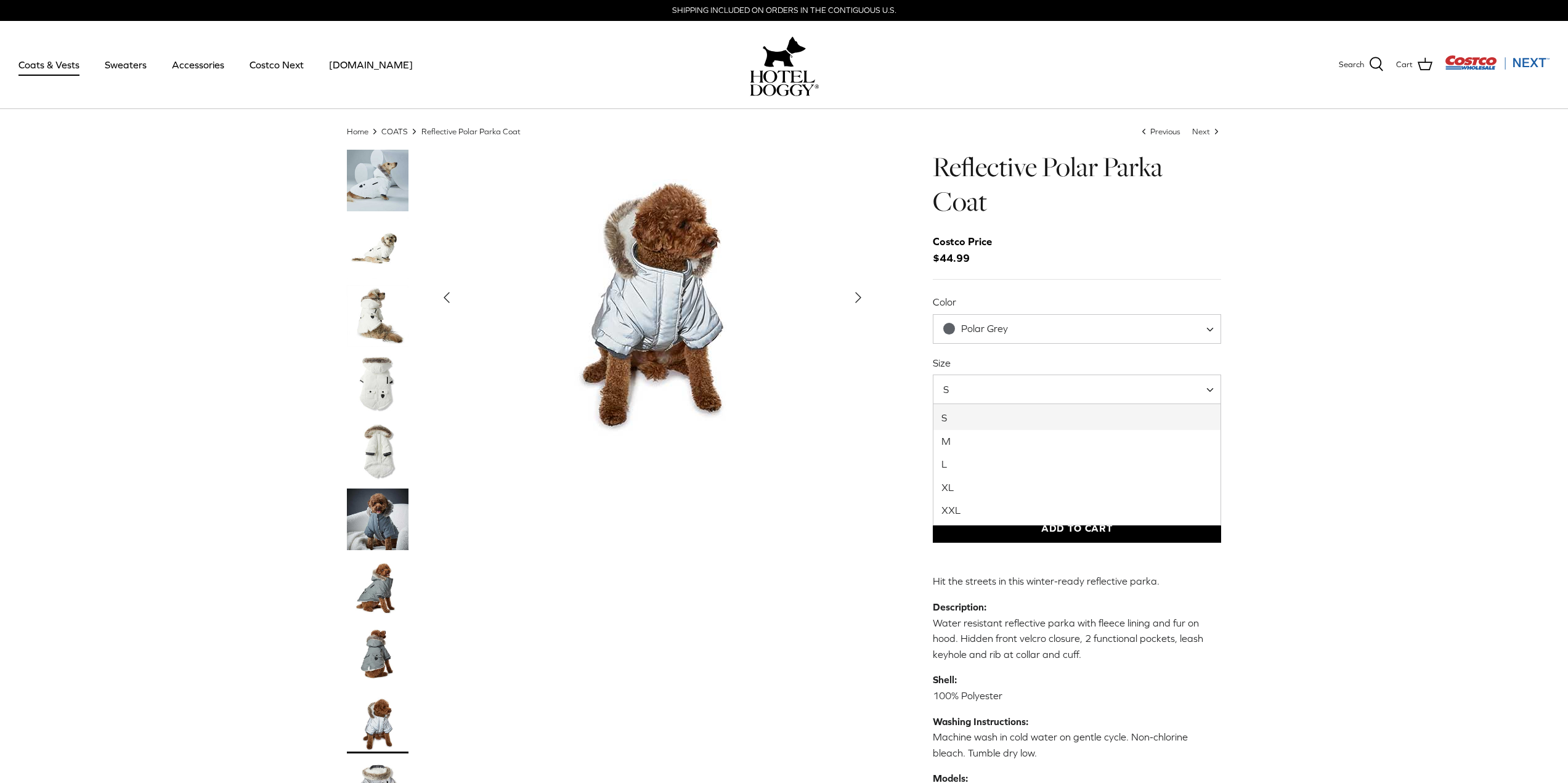
click at [974, 400] on span "S" at bounding box center [1077, 389] width 289 height 30
click at [367, 376] on img "Thumbnail Link" at bounding box center [377, 383] width 62 height 62
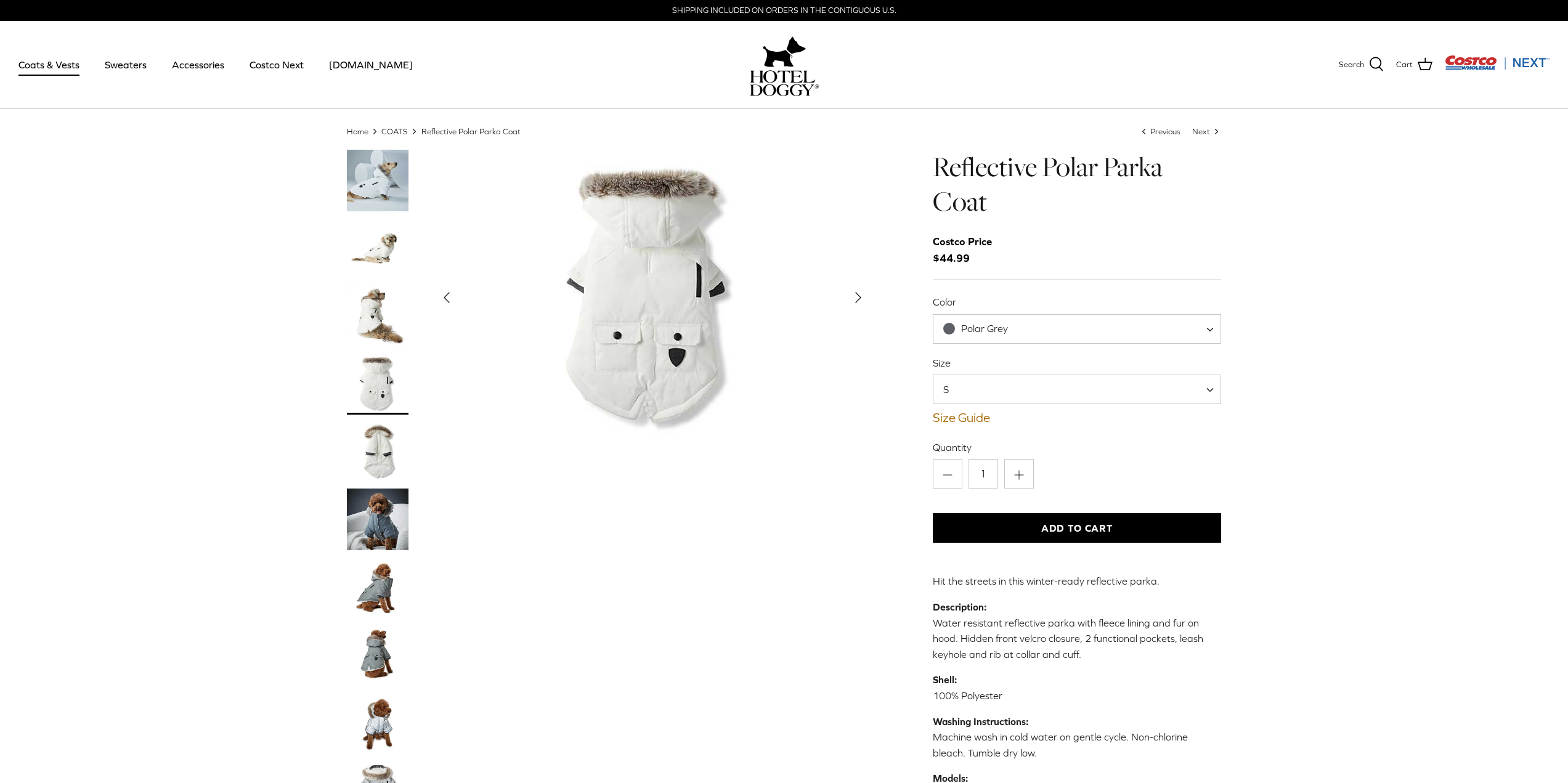
click at [362, 467] on img "Thumbnail Link" at bounding box center [377, 451] width 62 height 62
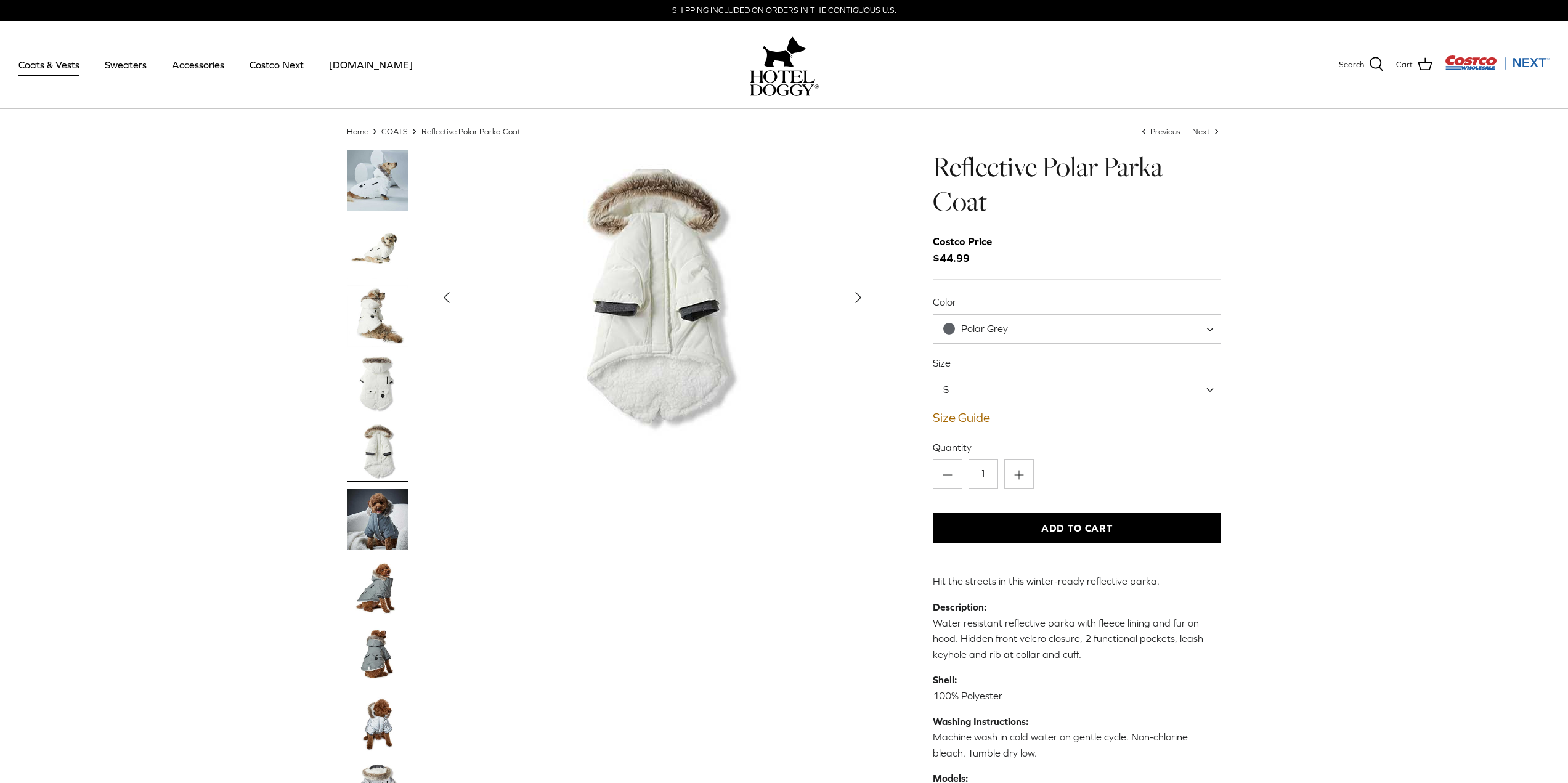
click at [358, 546] on img "Thumbnail Link" at bounding box center [377, 519] width 62 height 62
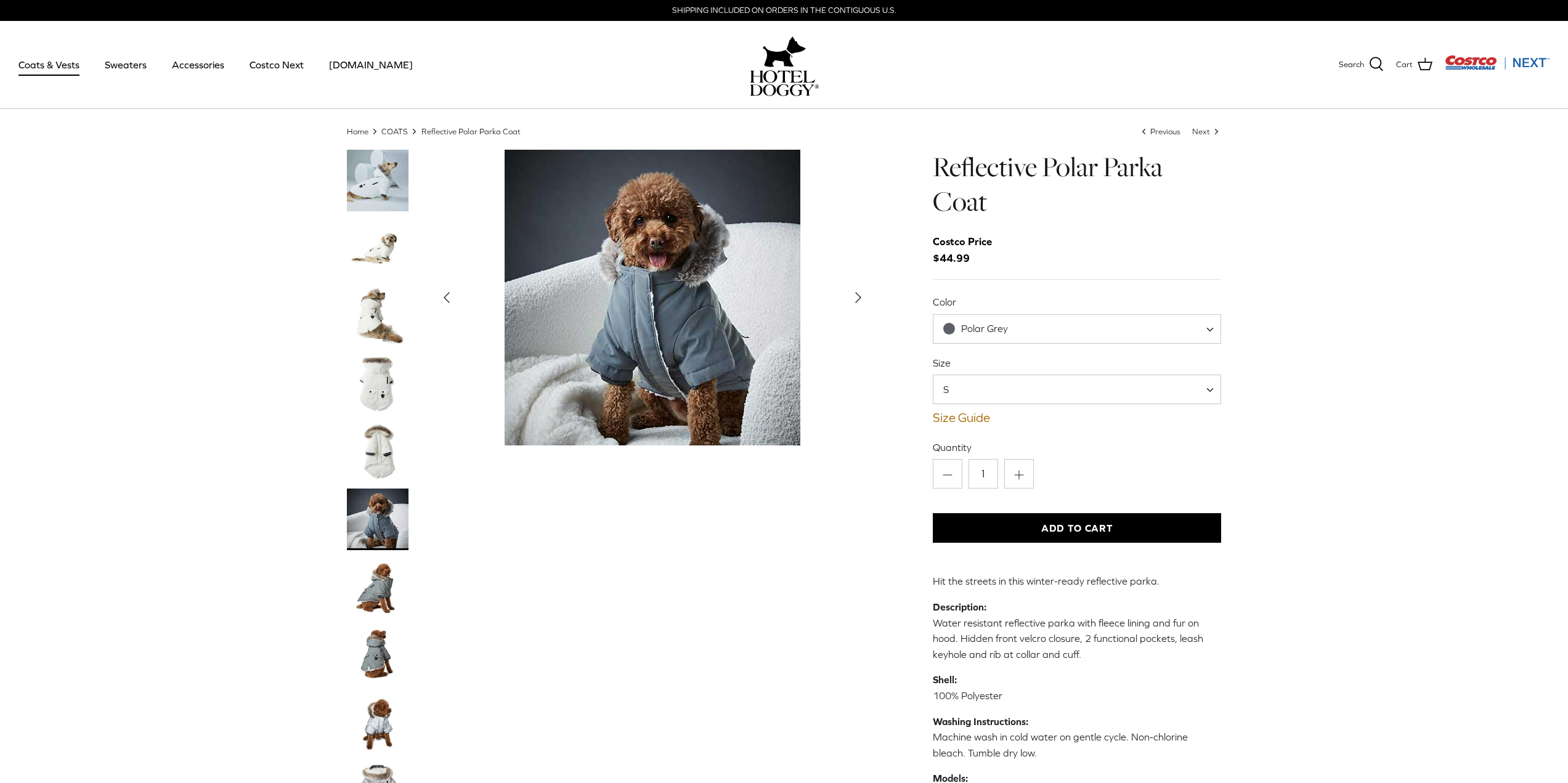
click at [359, 597] on img "Thumbnail Link" at bounding box center [377, 586] width 62 height 62
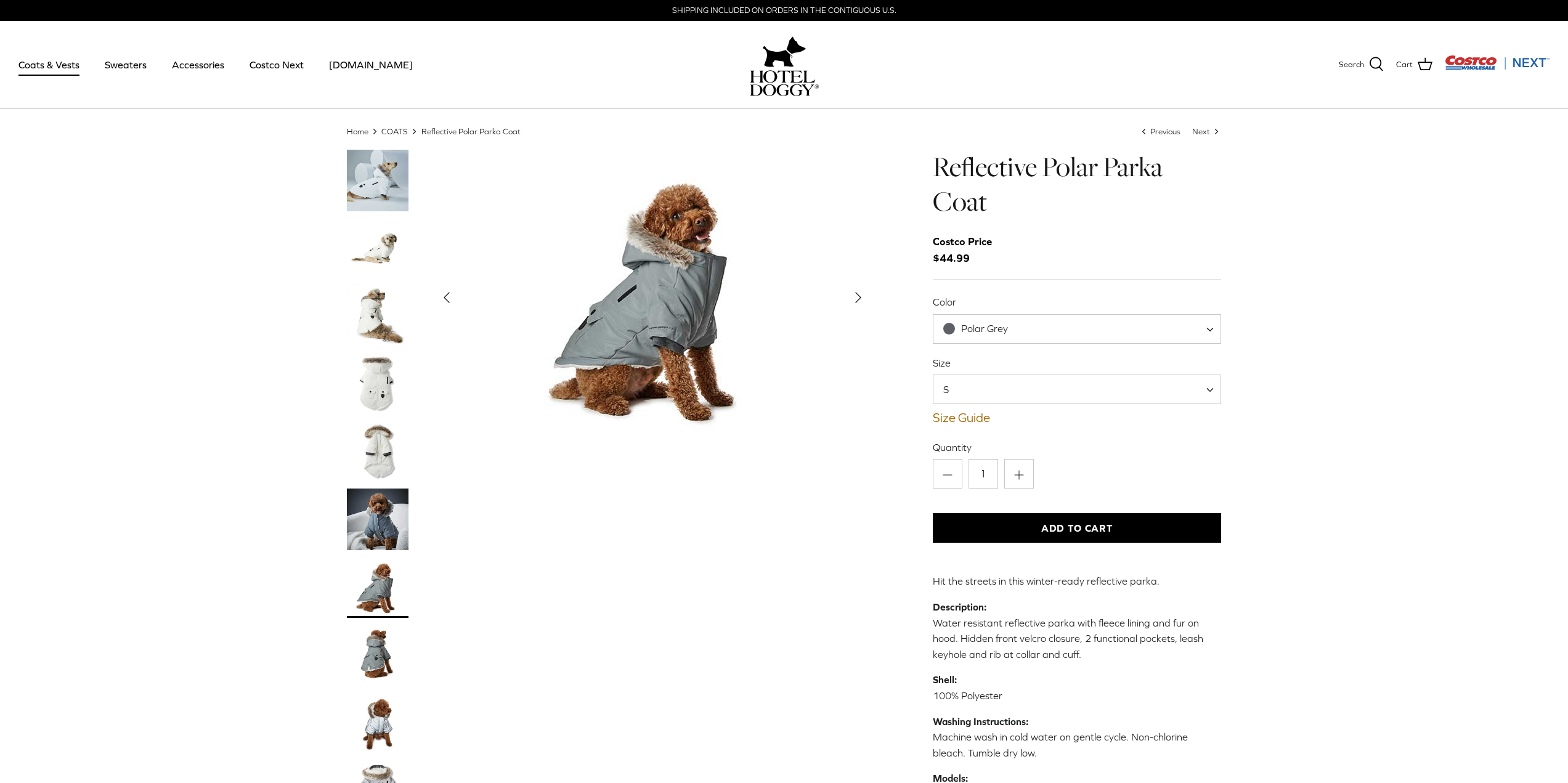
click at [365, 636] on img "Thumbnail Link" at bounding box center [377, 654] width 62 height 62
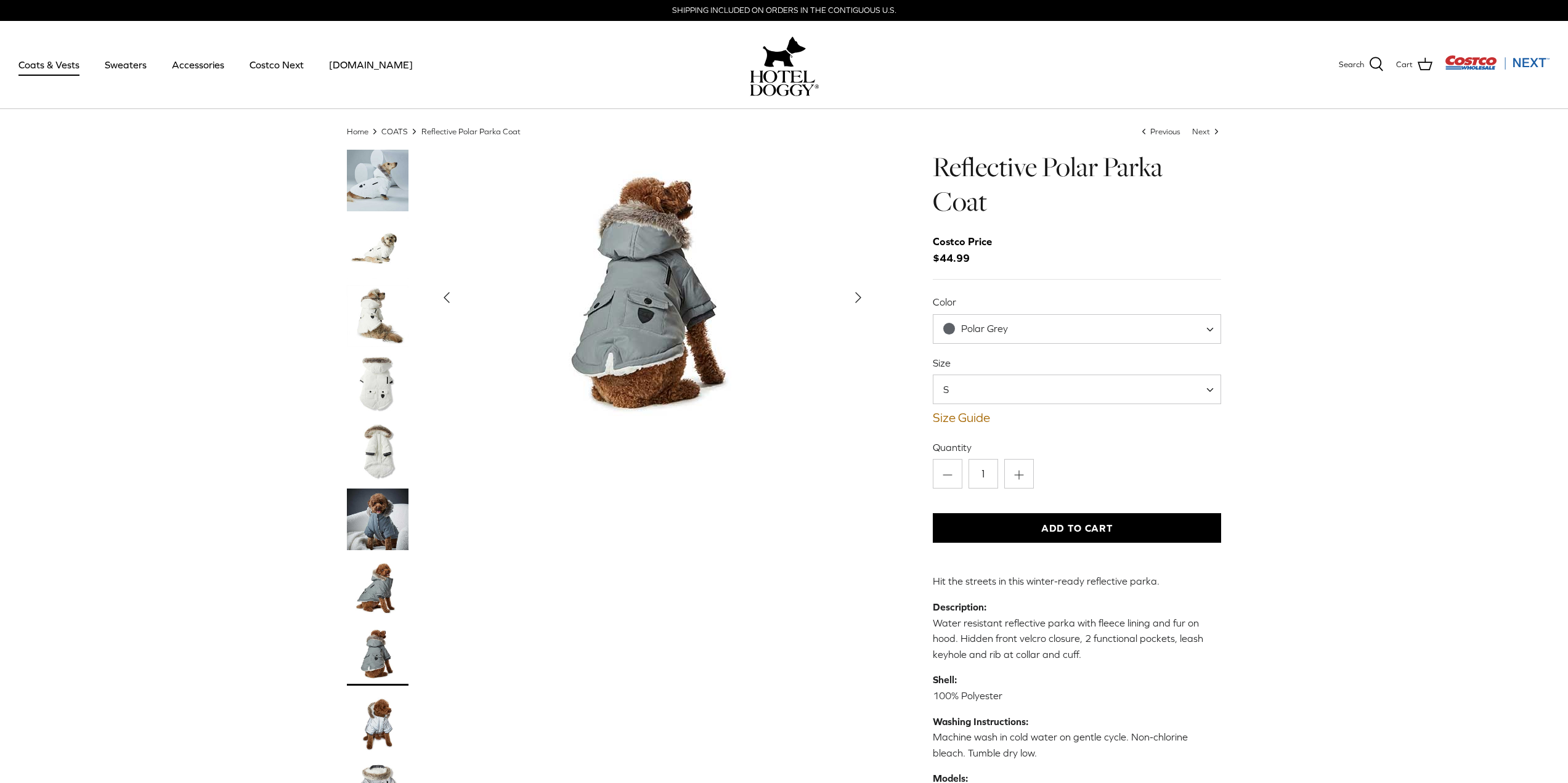
click at [368, 322] on img "Thumbnail Link" at bounding box center [377, 315] width 62 height 62
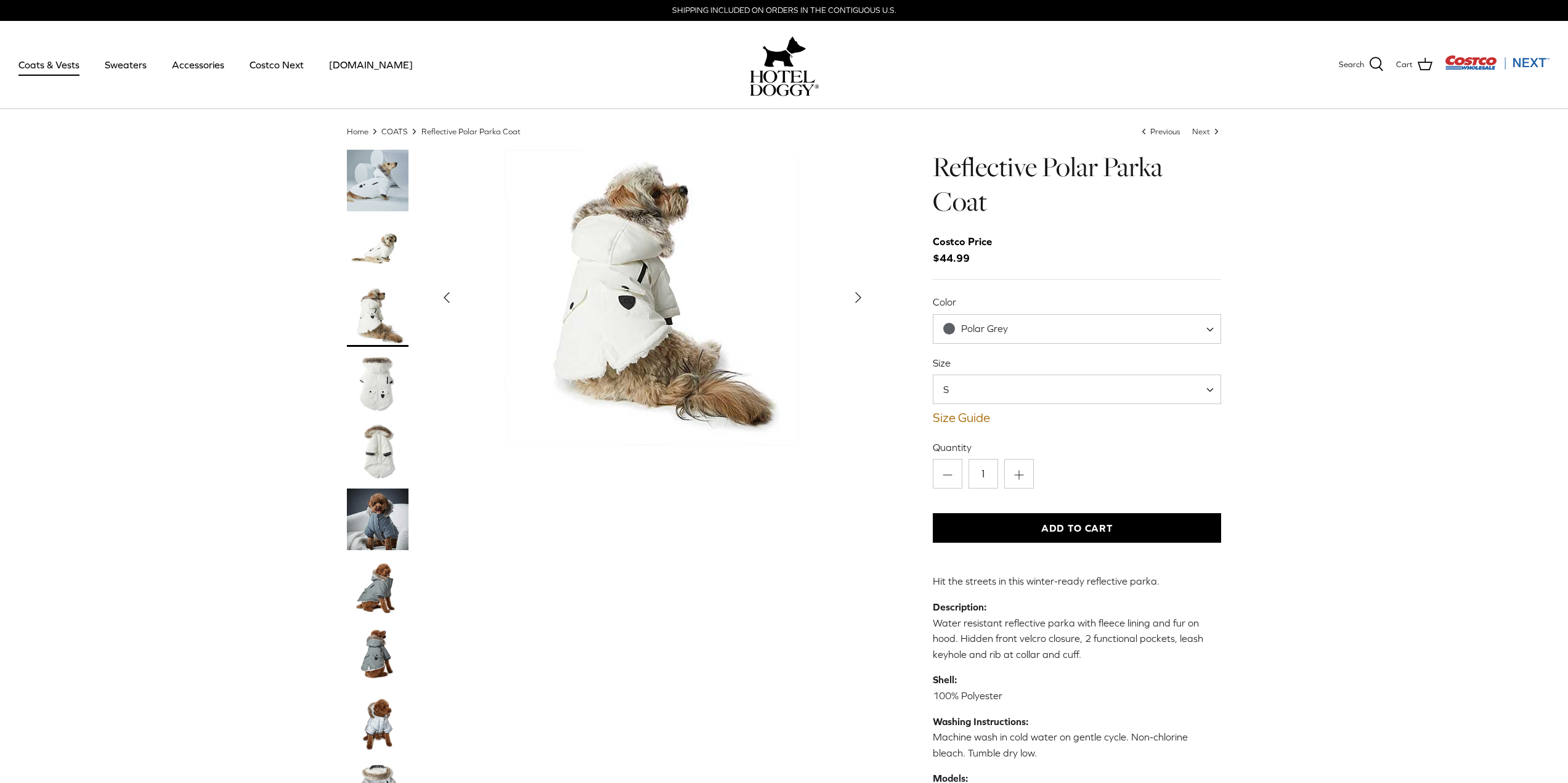
click at [367, 376] on img "Thumbnail Link" at bounding box center [377, 383] width 62 height 62
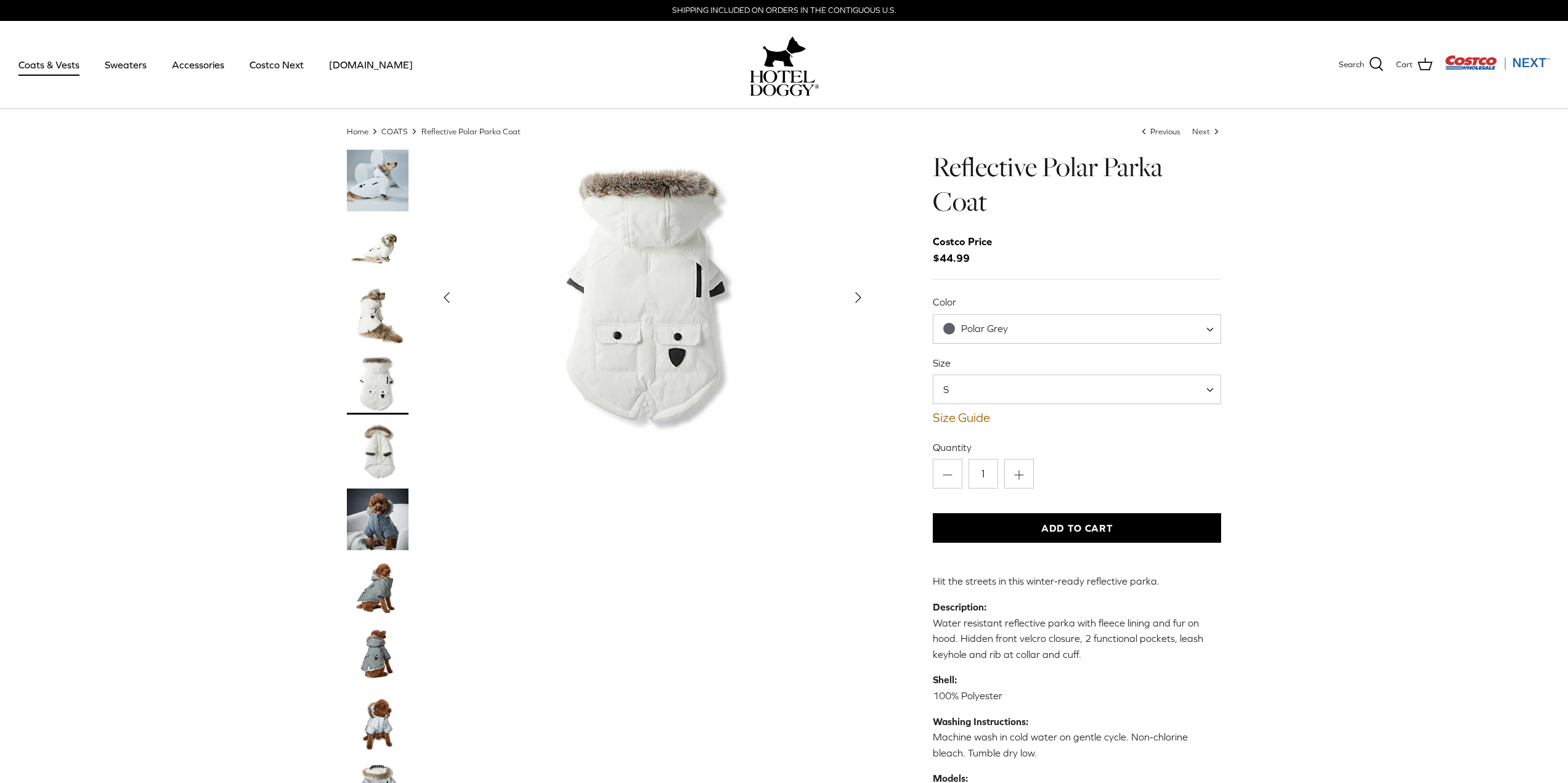
click at [1016, 536] on button "Add to Cart" at bounding box center [1077, 528] width 289 height 30
